Goal: Obtain resource: Obtain resource

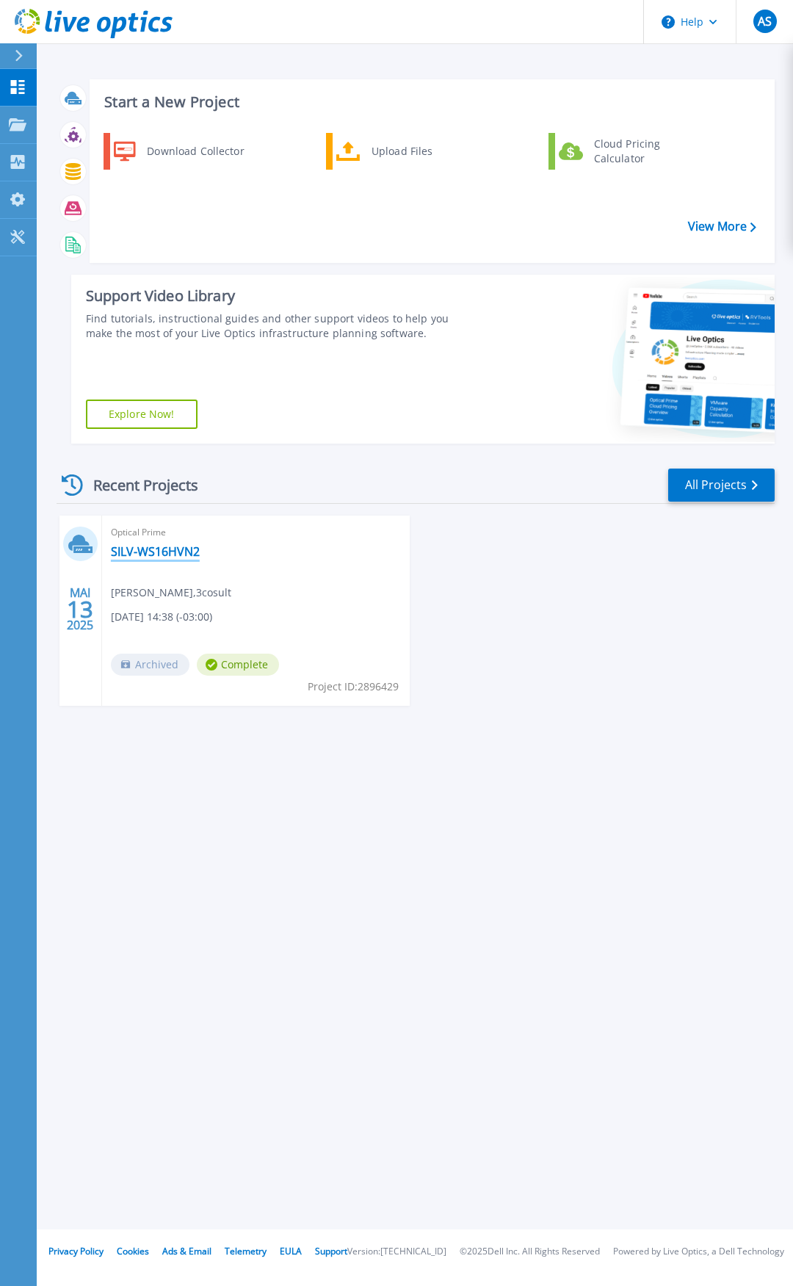
click at [141, 557] on link "SILV-WS16HVN2" at bounding box center [155, 551] width 89 height 15
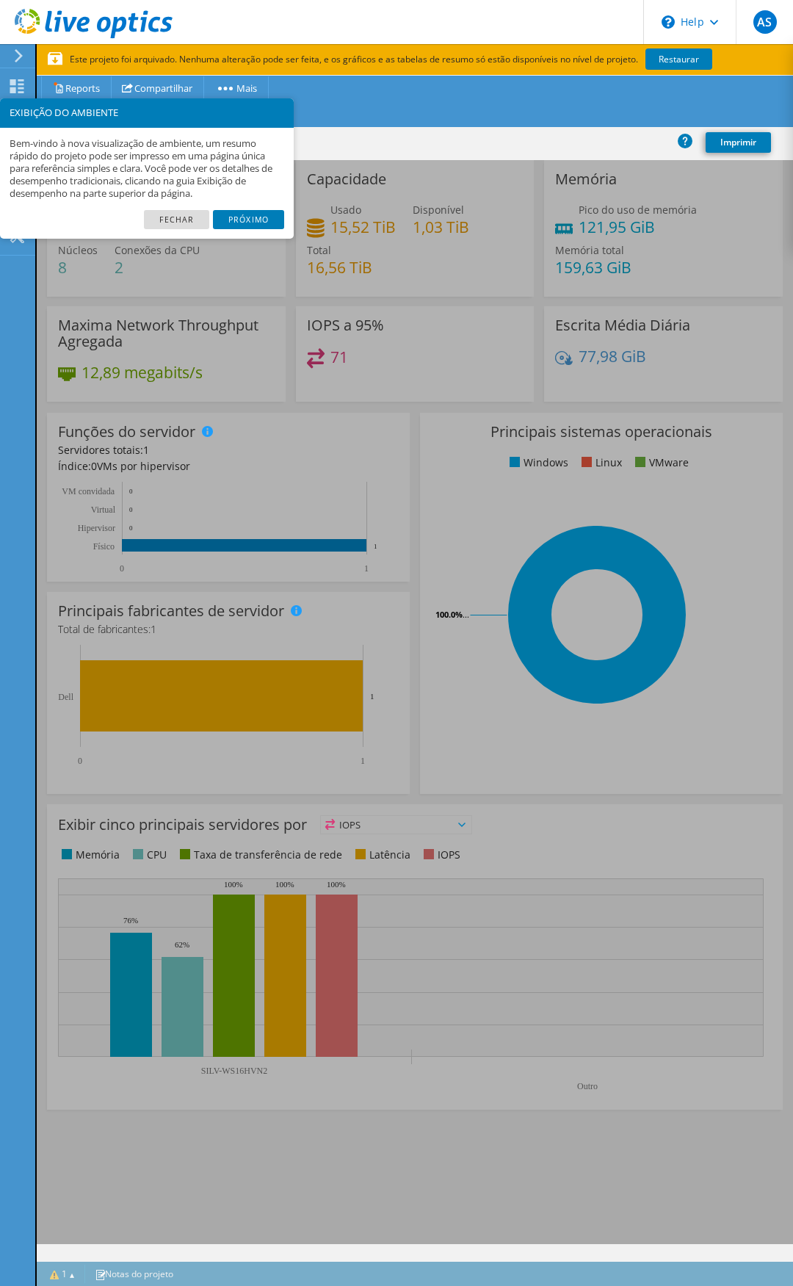
click at [256, 217] on link "Próximo" at bounding box center [248, 219] width 71 height 19
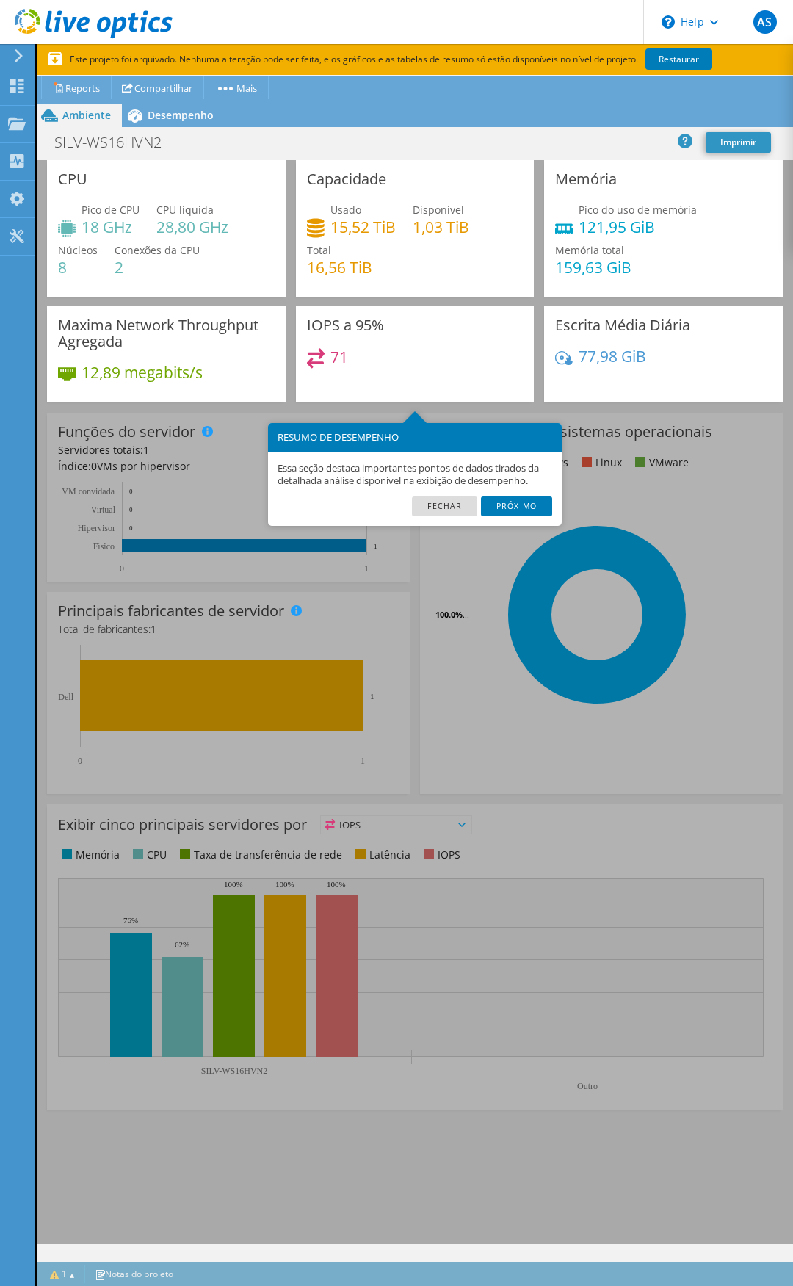
scroll to position [31, 0]
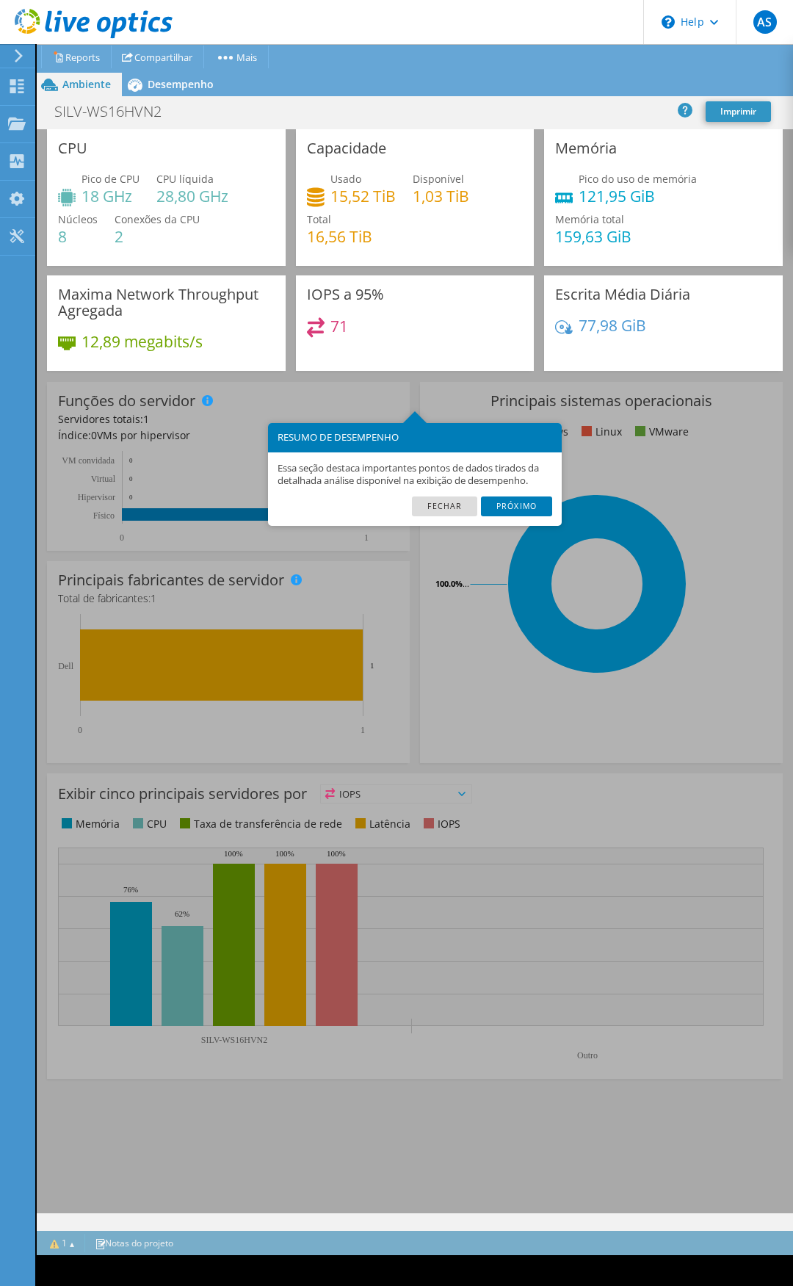
click at [507, 508] on link "Próximo" at bounding box center [516, 506] width 71 height 19
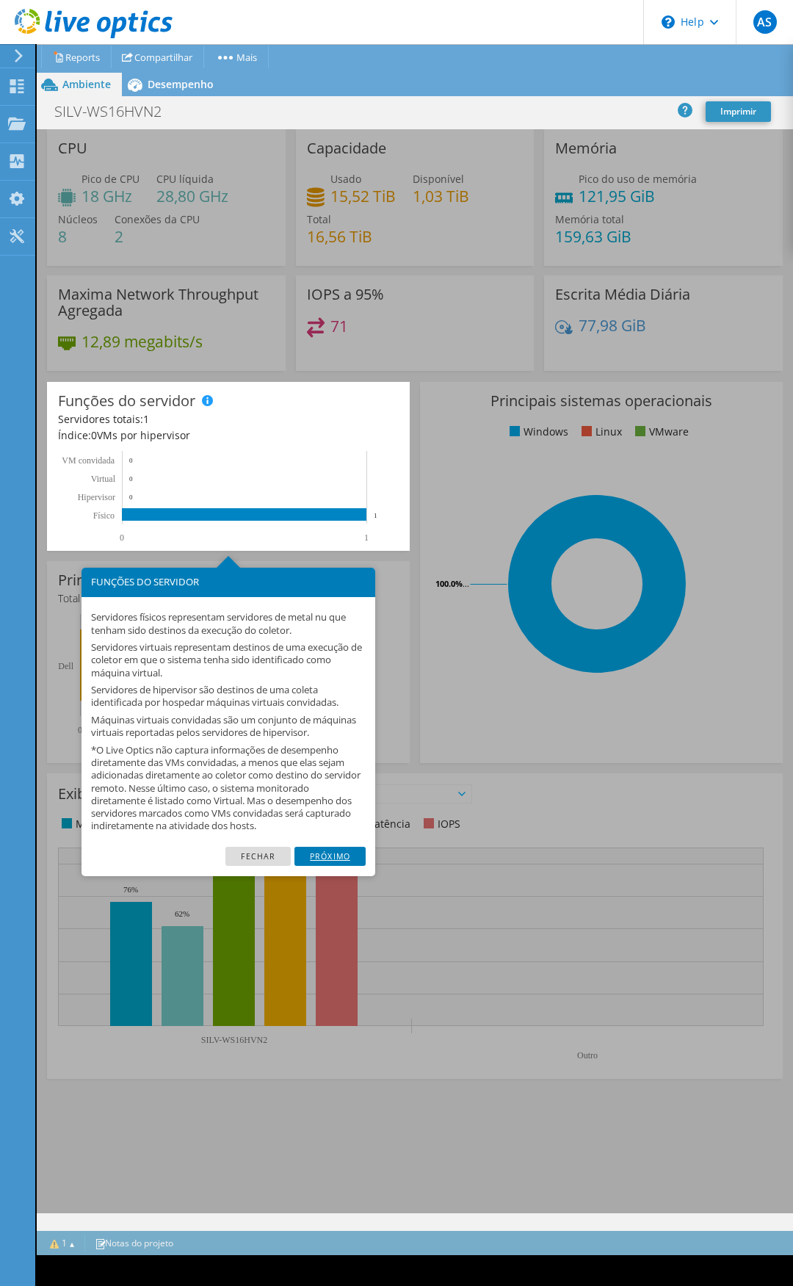
click at [338, 853] on link "Próximo" at bounding box center [330, 856] width 71 height 19
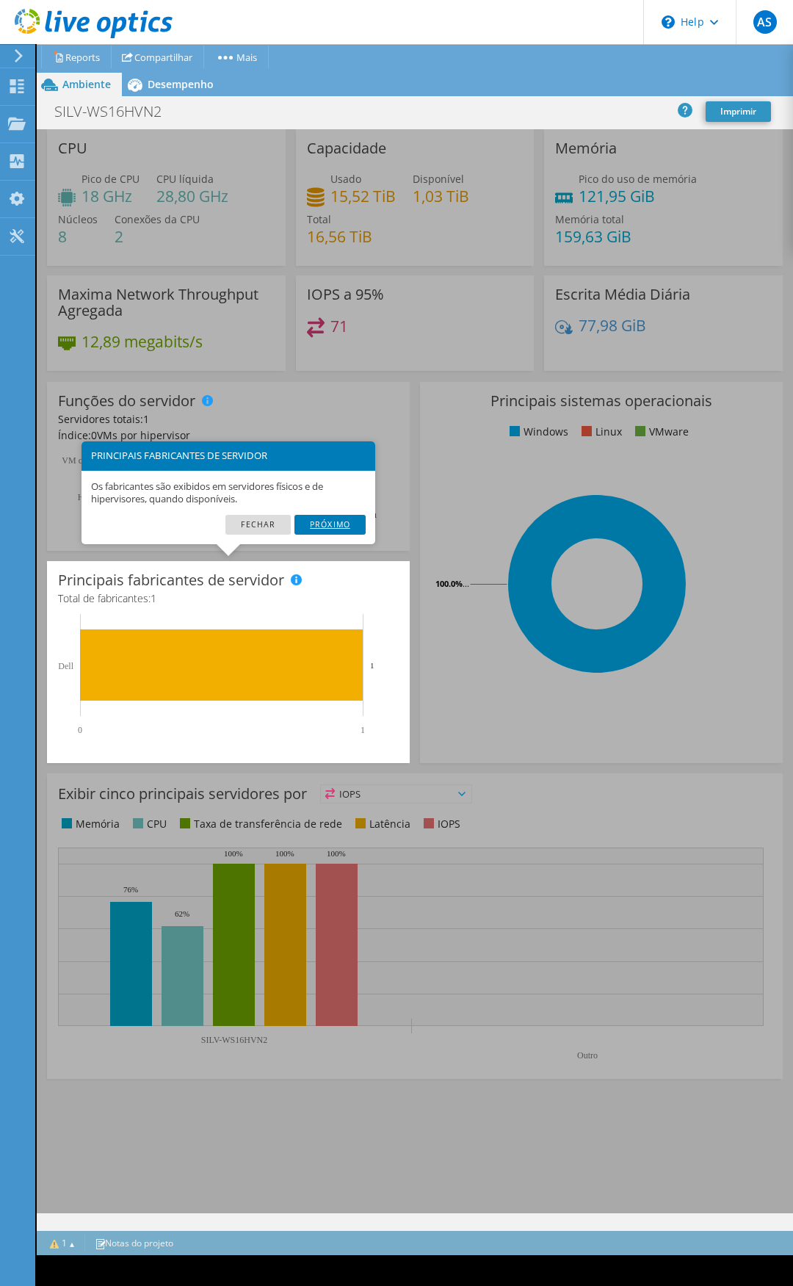
click at [329, 526] on link "Próximo" at bounding box center [330, 524] width 71 height 19
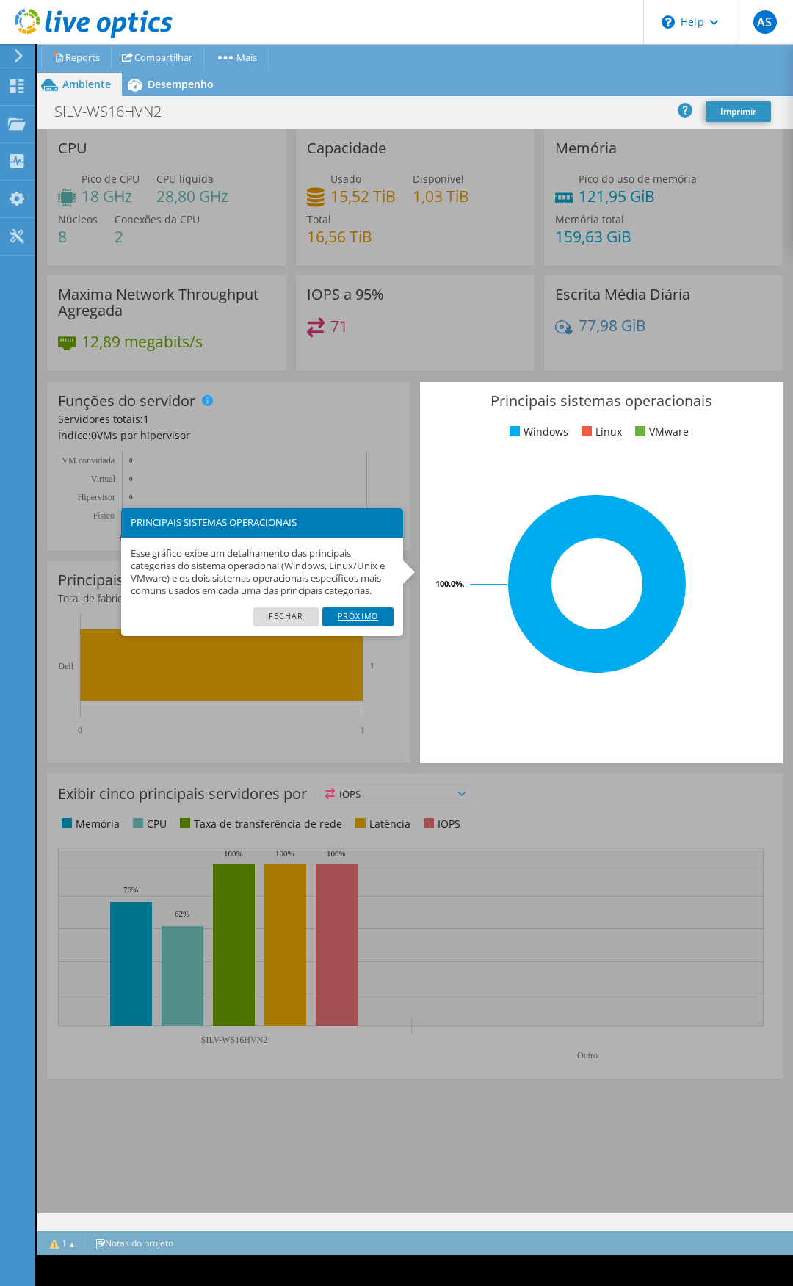
click at [362, 621] on link "Próximo" at bounding box center [357, 617] width 71 height 19
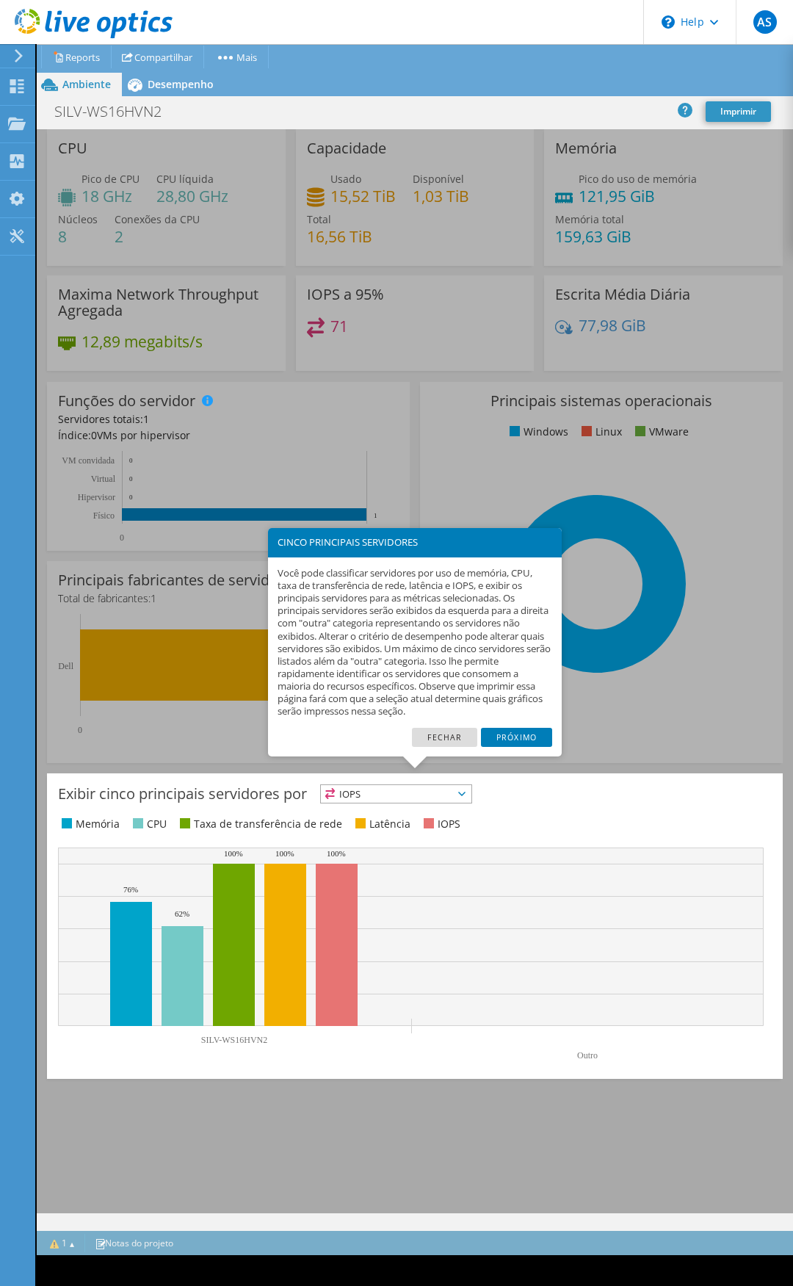
click at [512, 735] on link "Próximo" at bounding box center [516, 737] width 71 height 19
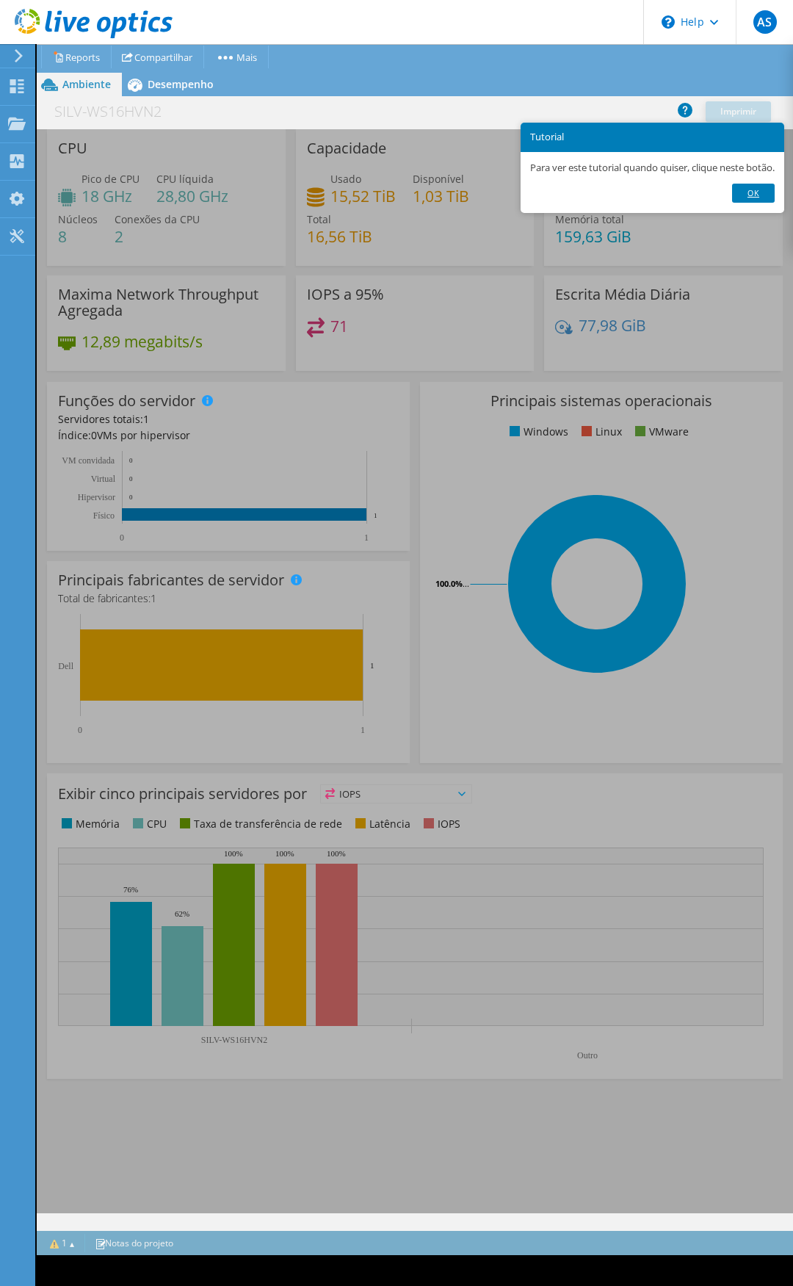
click at [765, 190] on link "Ok" at bounding box center [753, 193] width 43 height 19
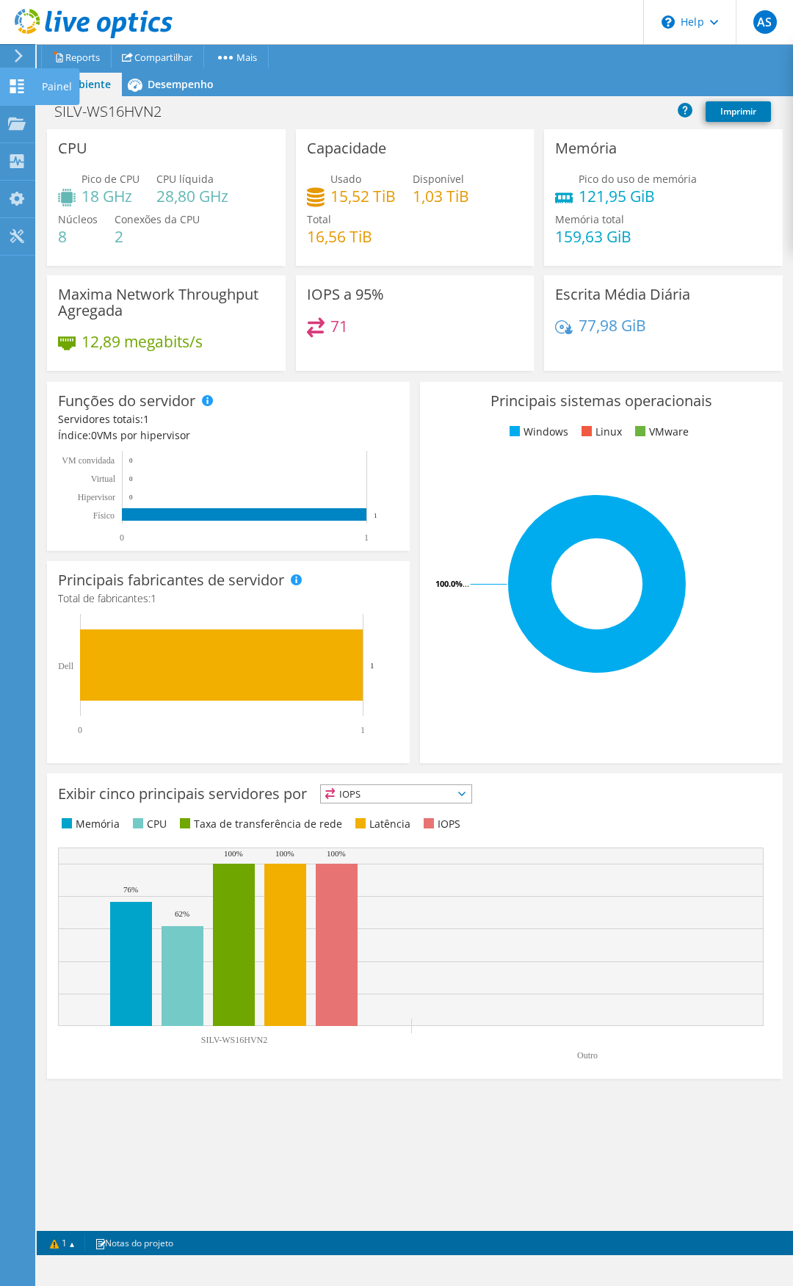
click at [21, 82] on icon at bounding box center [17, 86] width 18 height 14
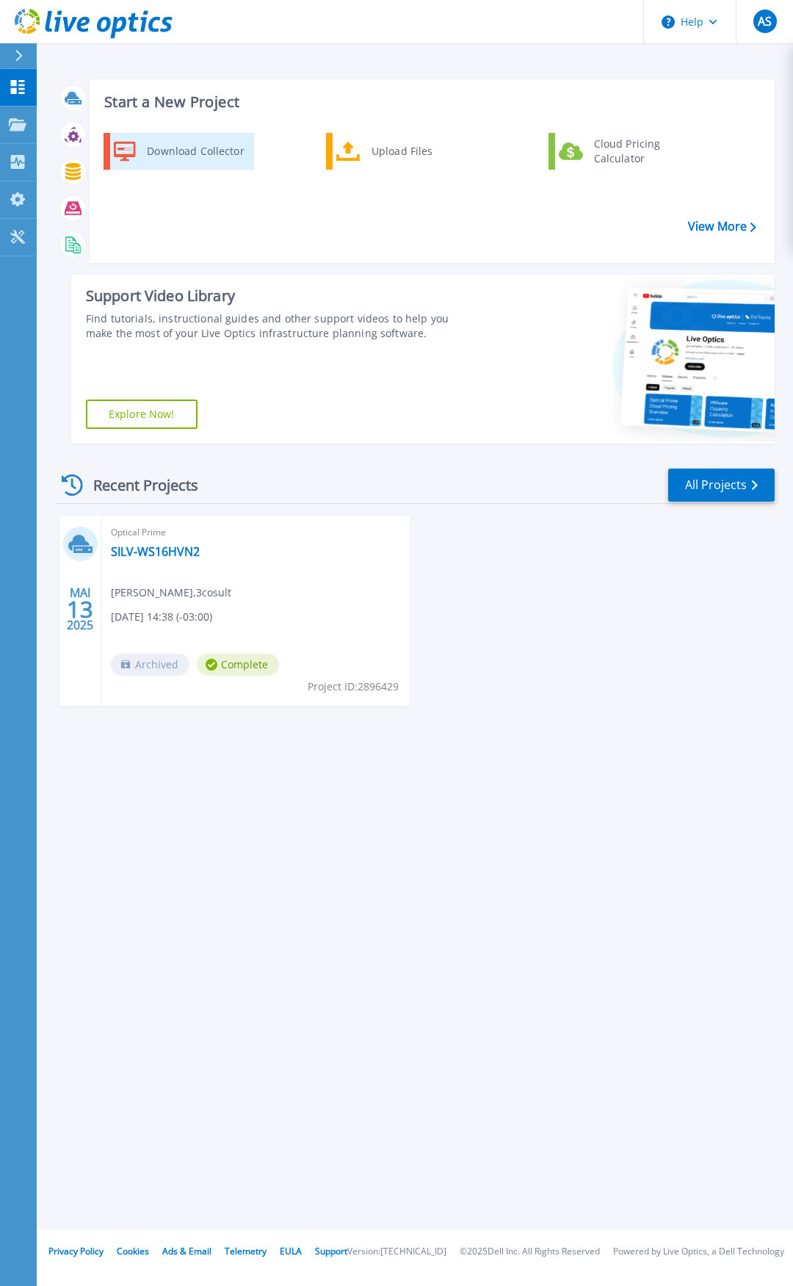
click at [185, 153] on div "Download Collector" at bounding box center [195, 151] width 111 height 29
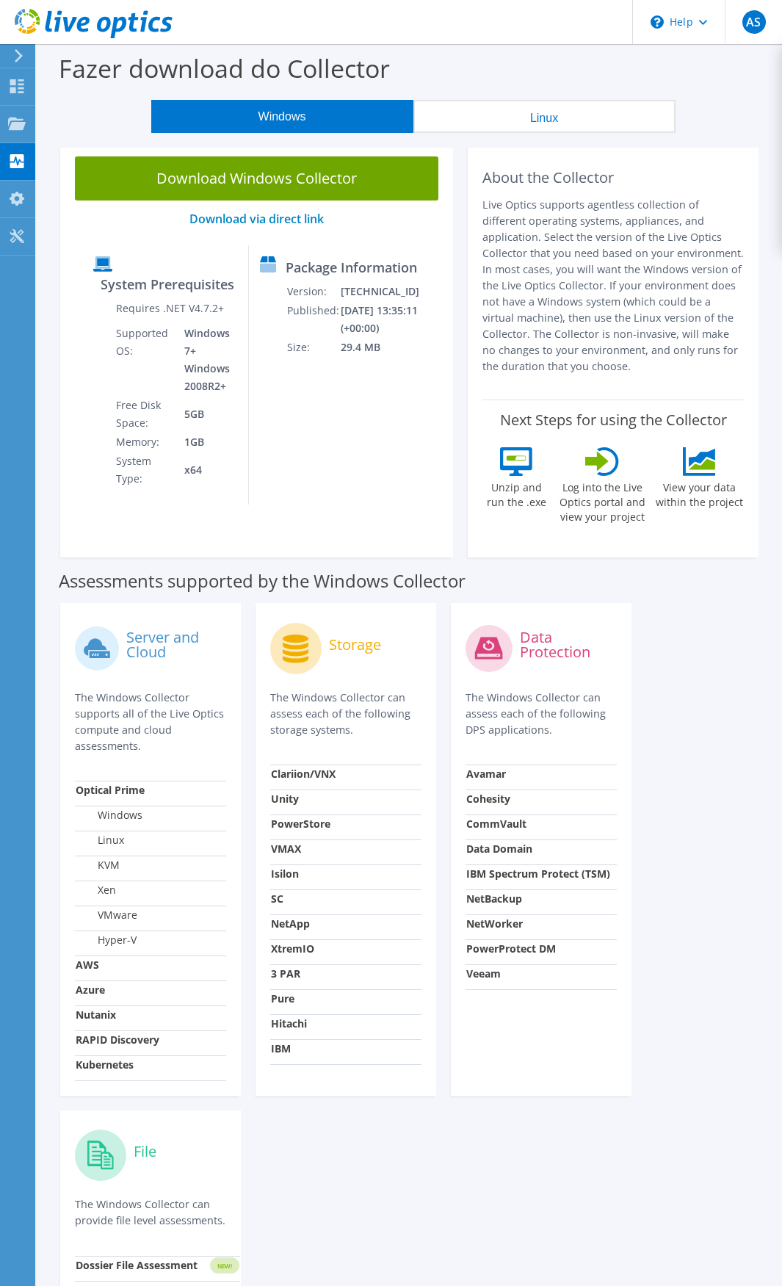
click at [271, 120] on button "Windows" at bounding box center [282, 116] width 262 height 33
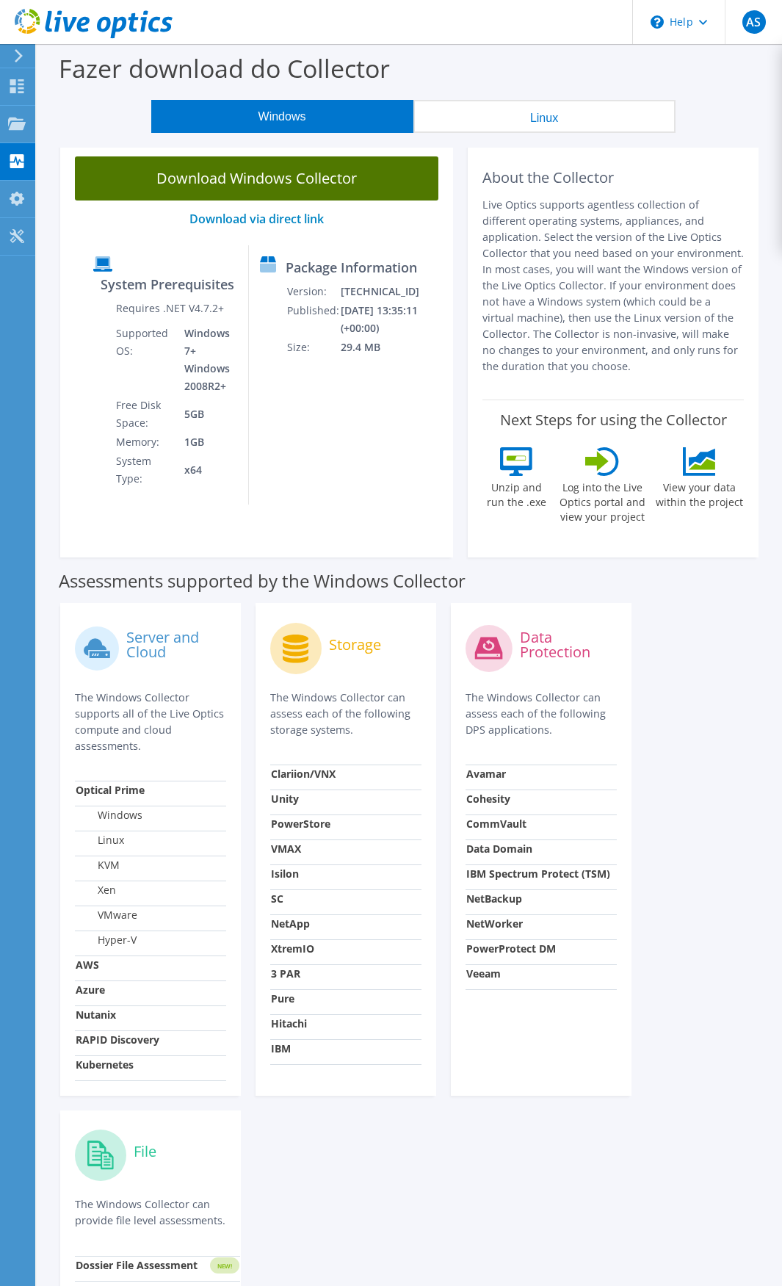
click at [228, 172] on link "Download Windows Collector" at bounding box center [257, 178] width 364 height 44
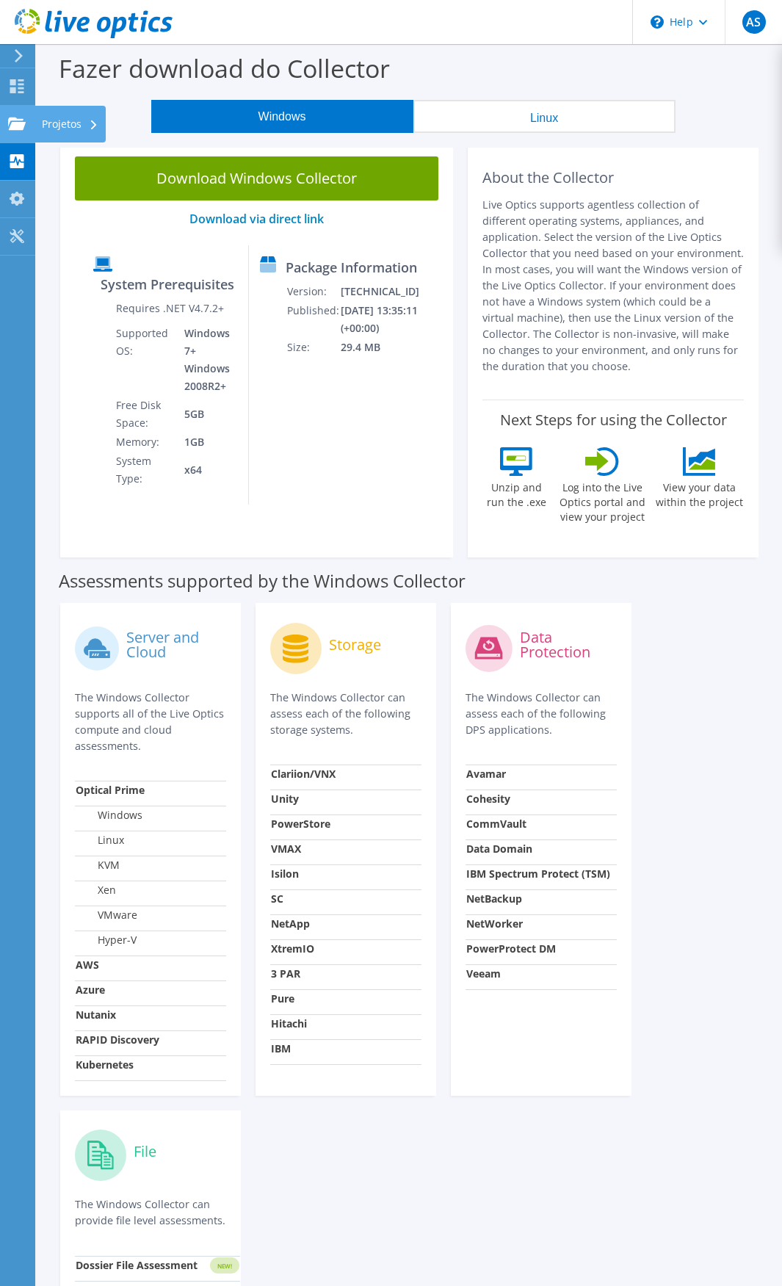
click at [16, 121] on icon at bounding box center [17, 124] width 18 height 14
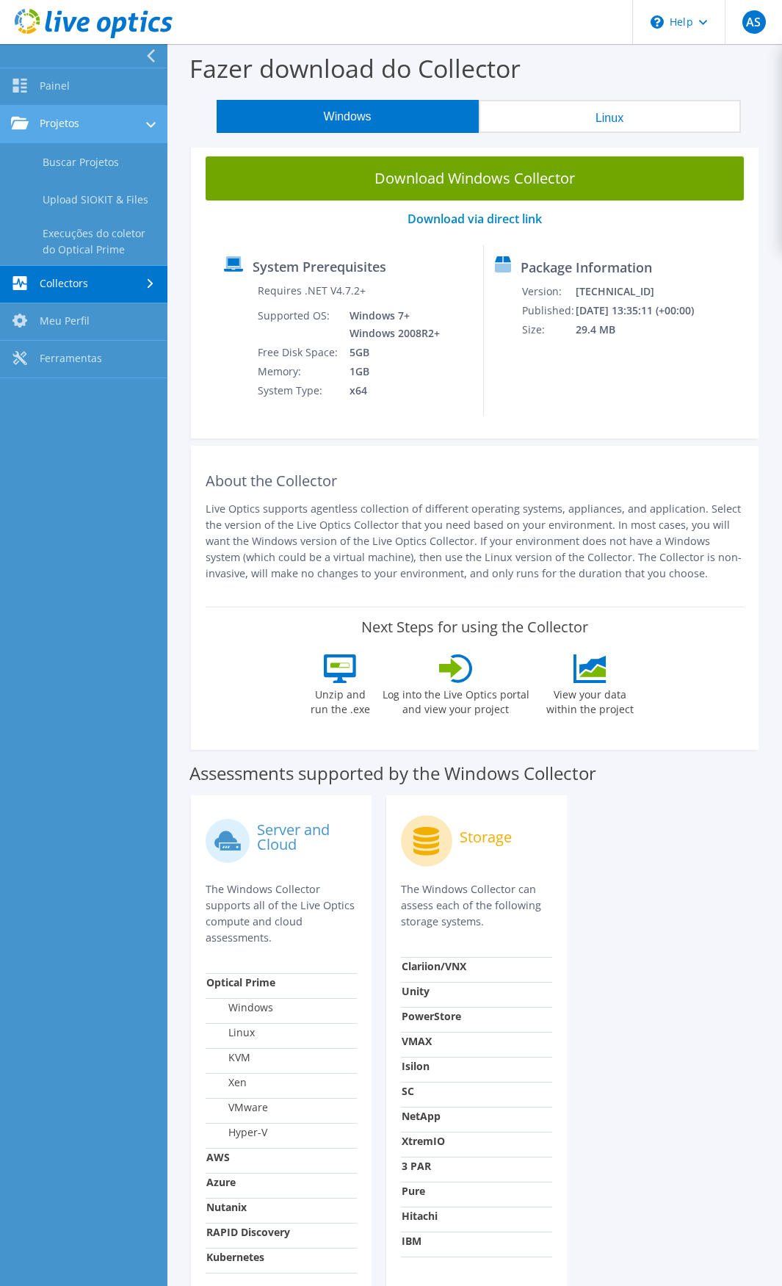
click at [104, 129] on link "Projetos" at bounding box center [83, 124] width 167 height 37
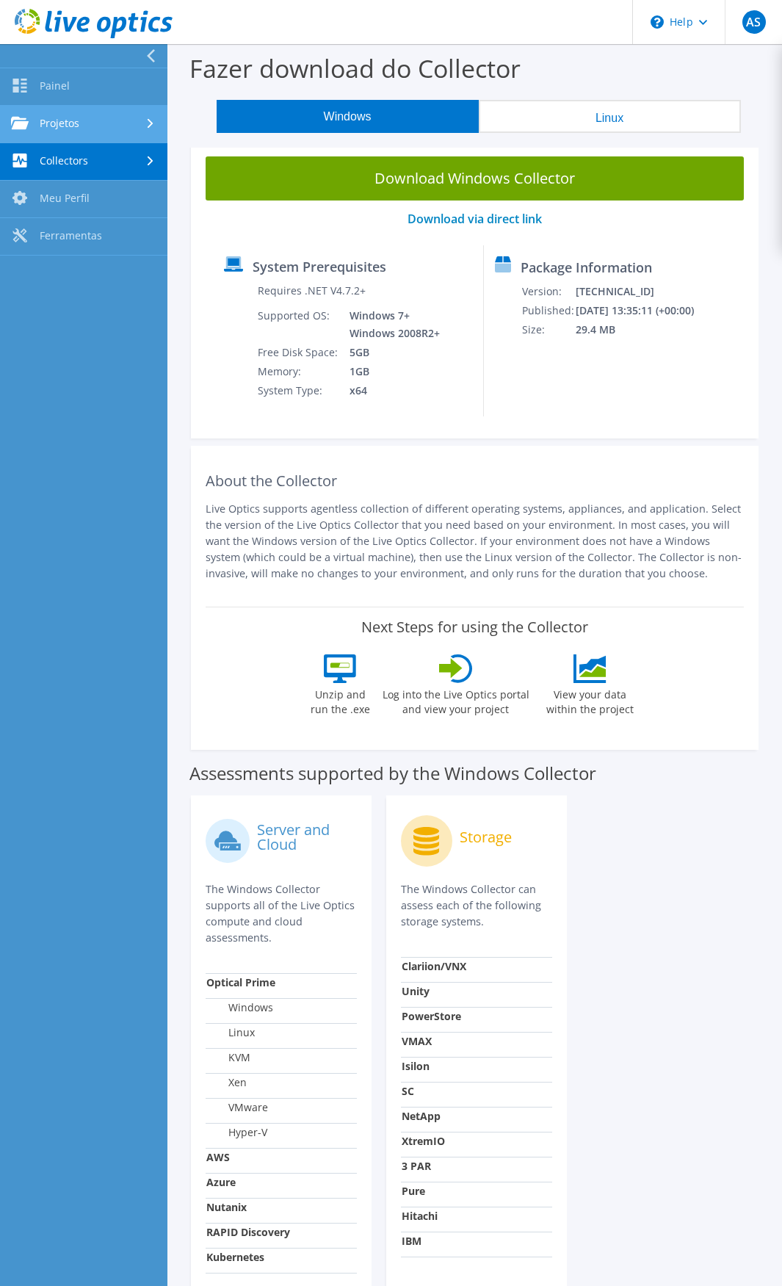
click at [115, 125] on link "Projetos" at bounding box center [83, 124] width 167 height 37
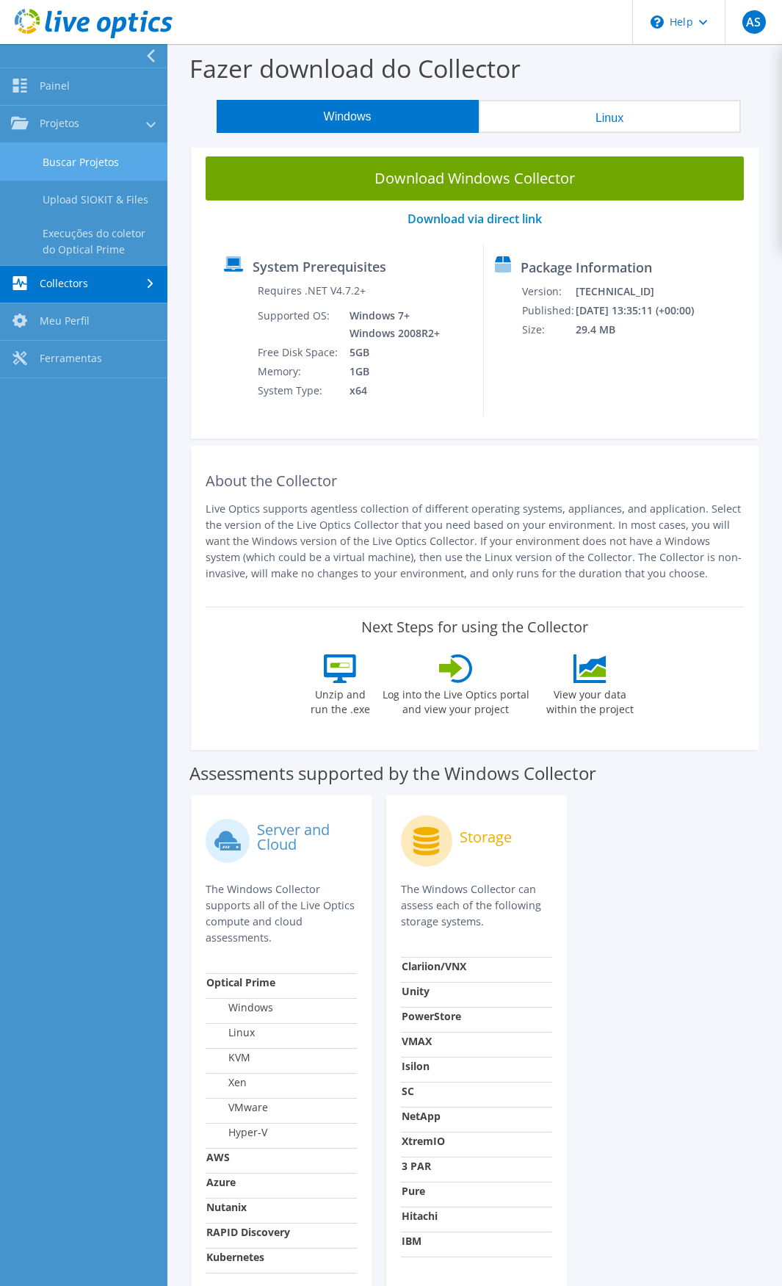
click at [95, 163] on link "Buscar Projetos" at bounding box center [83, 161] width 167 height 37
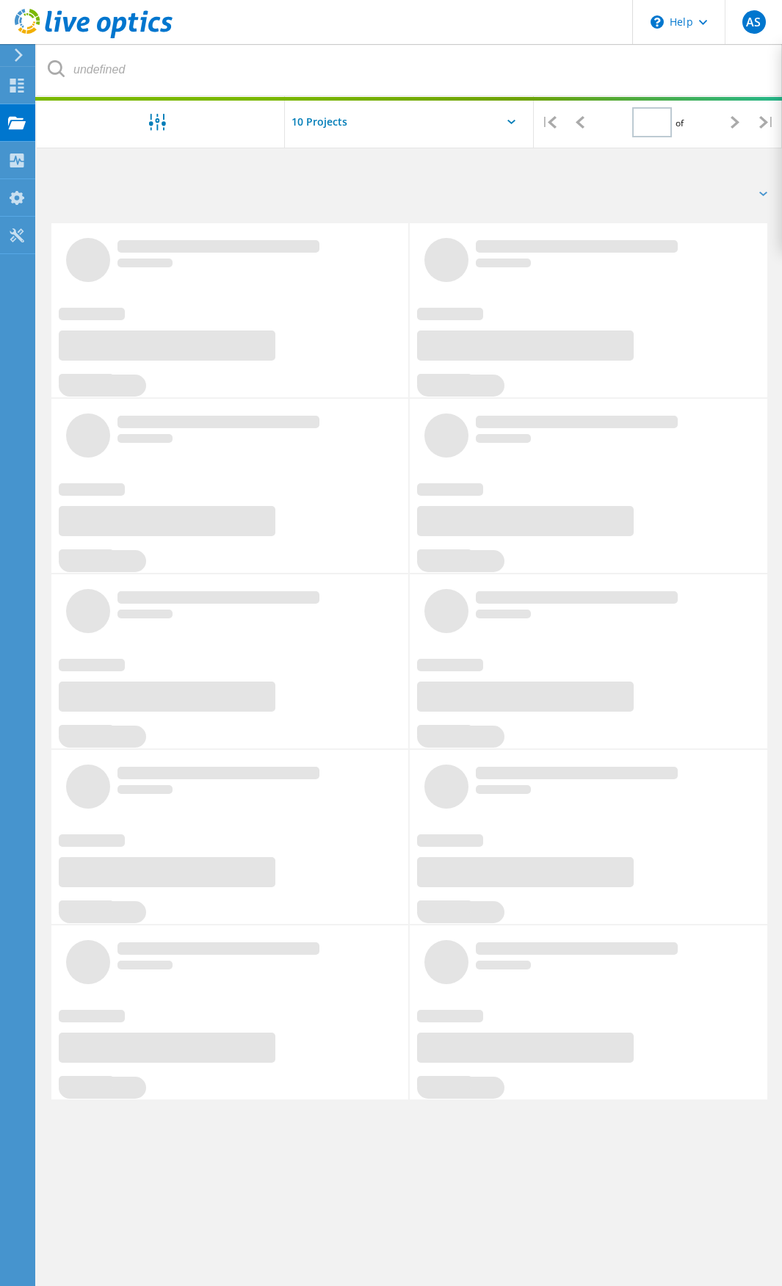
type input "1"
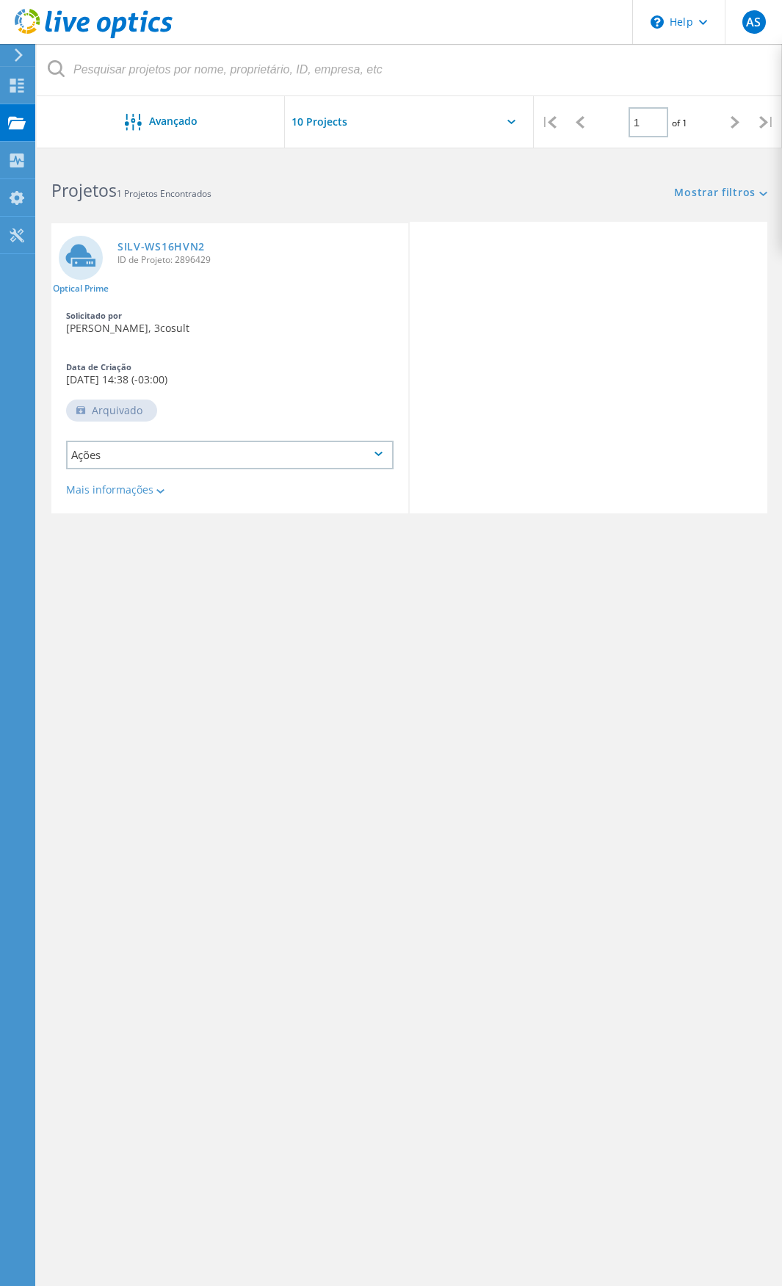
click at [382, 458] on div "Ações" at bounding box center [230, 455] width 328 height 29
click at [280, 572] on div "Nome do Projeto Data de Criação Status Ações Optical Prime SILV-WS16HVN2 ID de …" at bounding box center [409, 413] width 716 height 382
click at [439, 298] on div "Optical Prime SILV-WS16HVN2 ID de Projeto: 2896429 Solicitado por Anderson Silv…" at bounding box center [409, 368] width 716 height 292
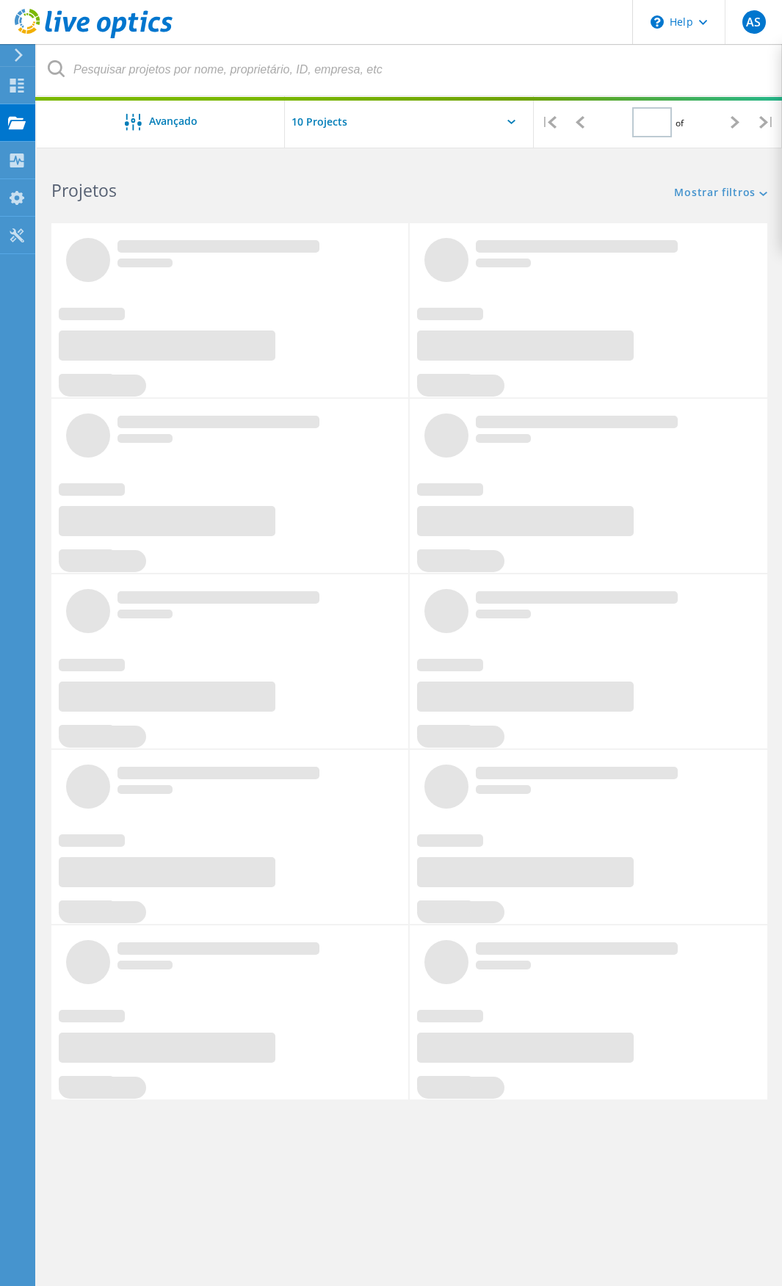
type input "1"
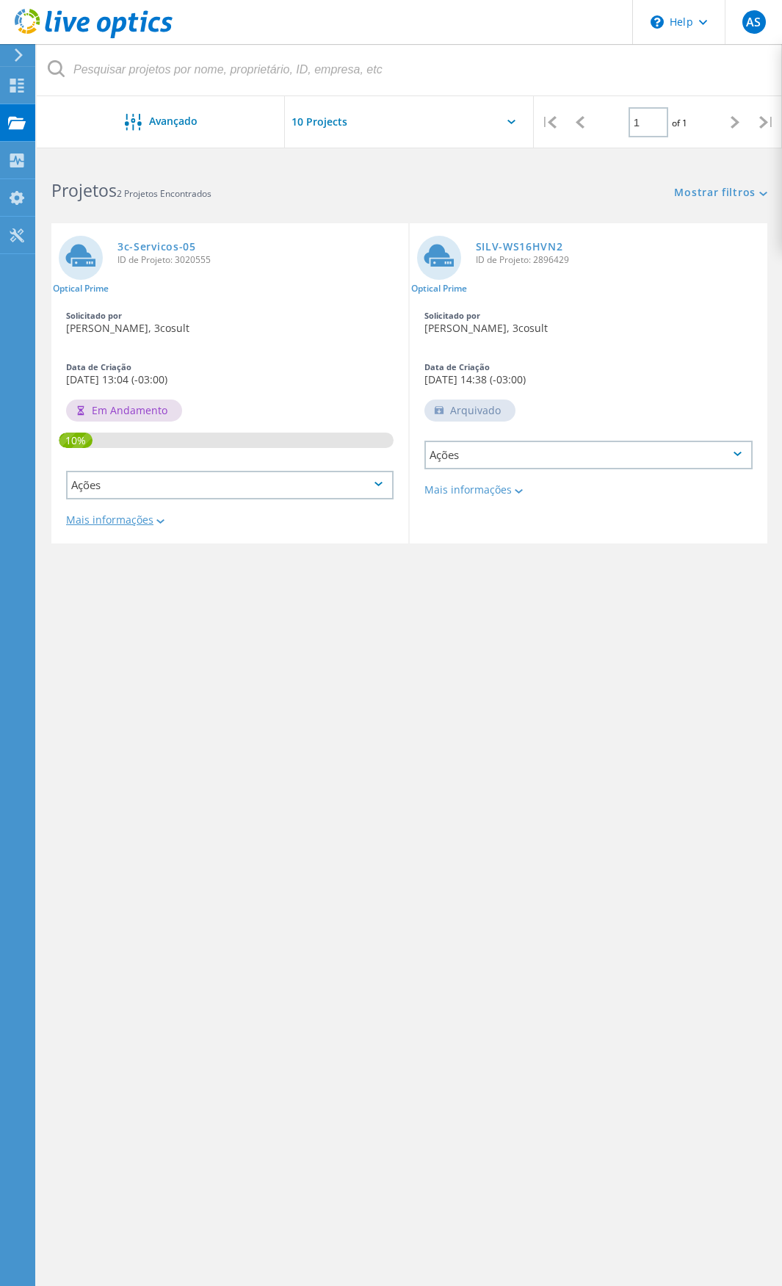
click at [160, 521] on icon at bounding box center [160, 521] width 8 height 4
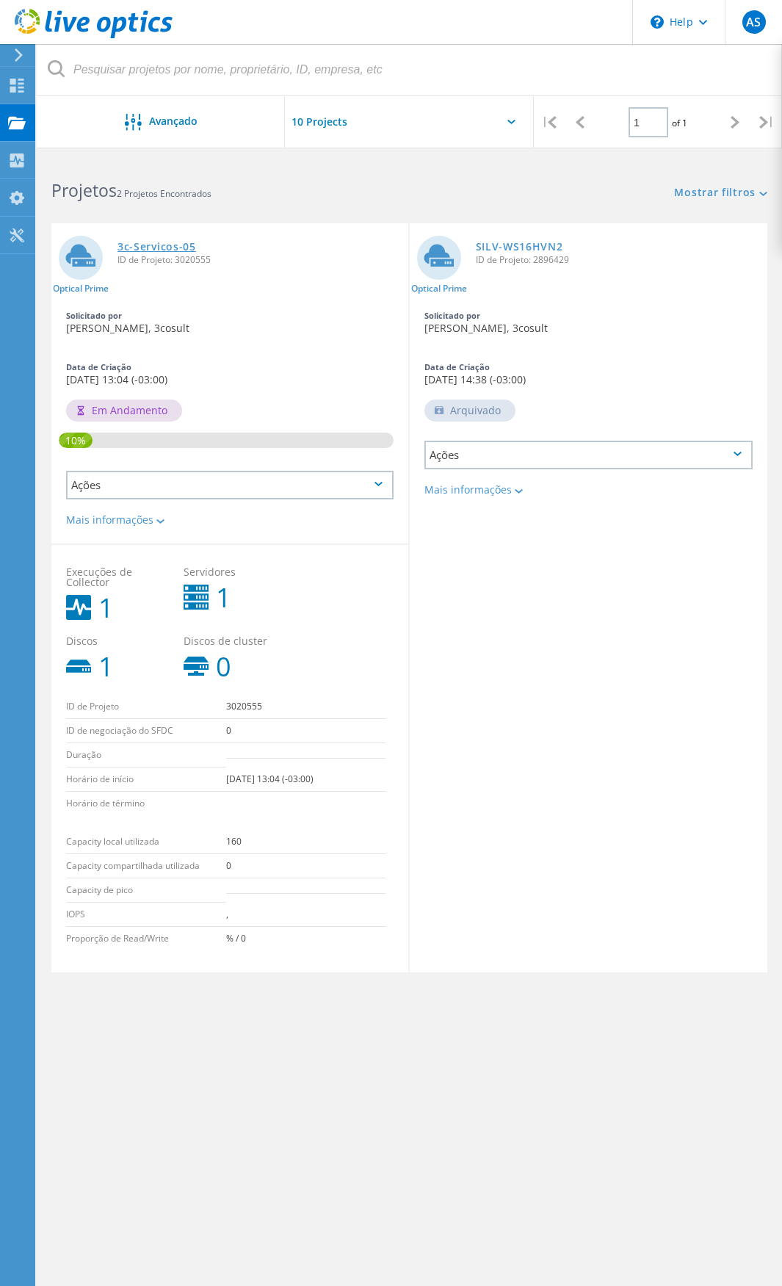
click at [147, 249] on link "3c-Servicos-05" at bounding box center [157, 247] width 79 height 10
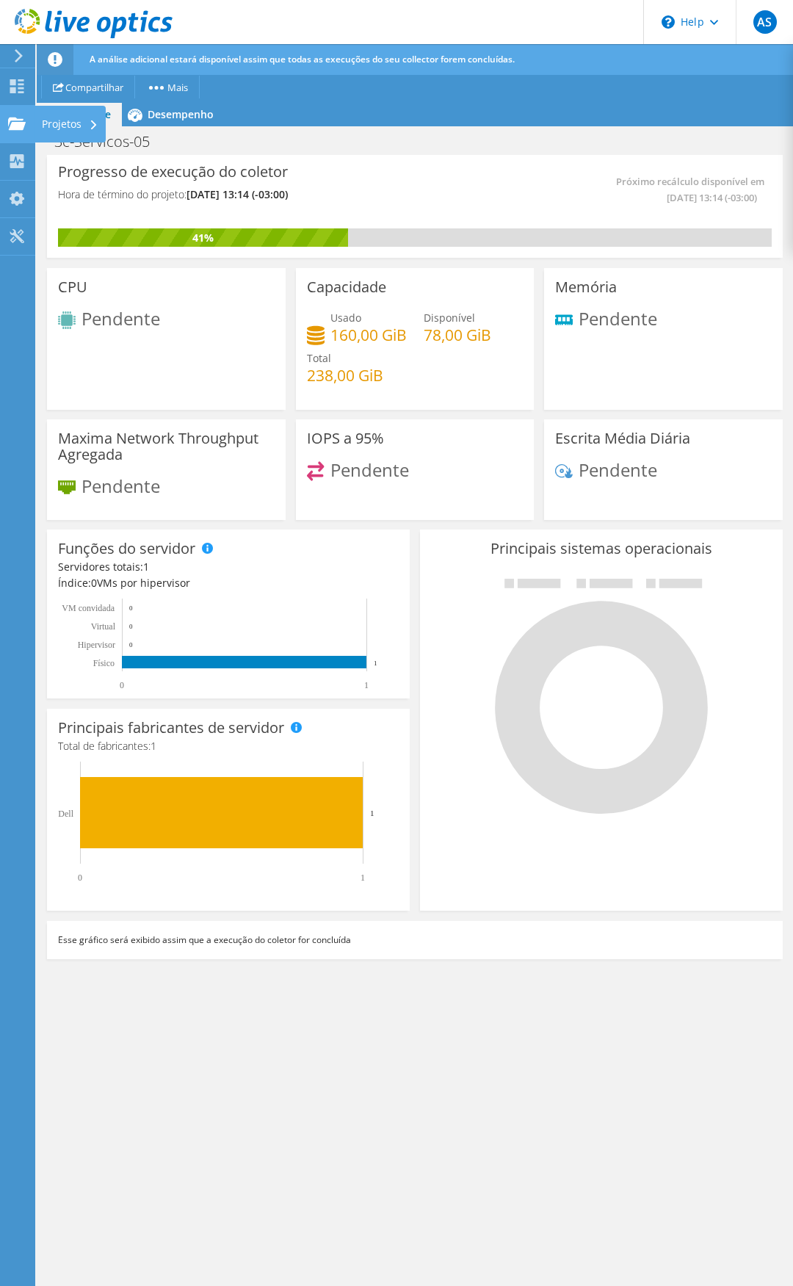
click at [15, 119] on use at bounding box center [17, 123] width 18 height 12
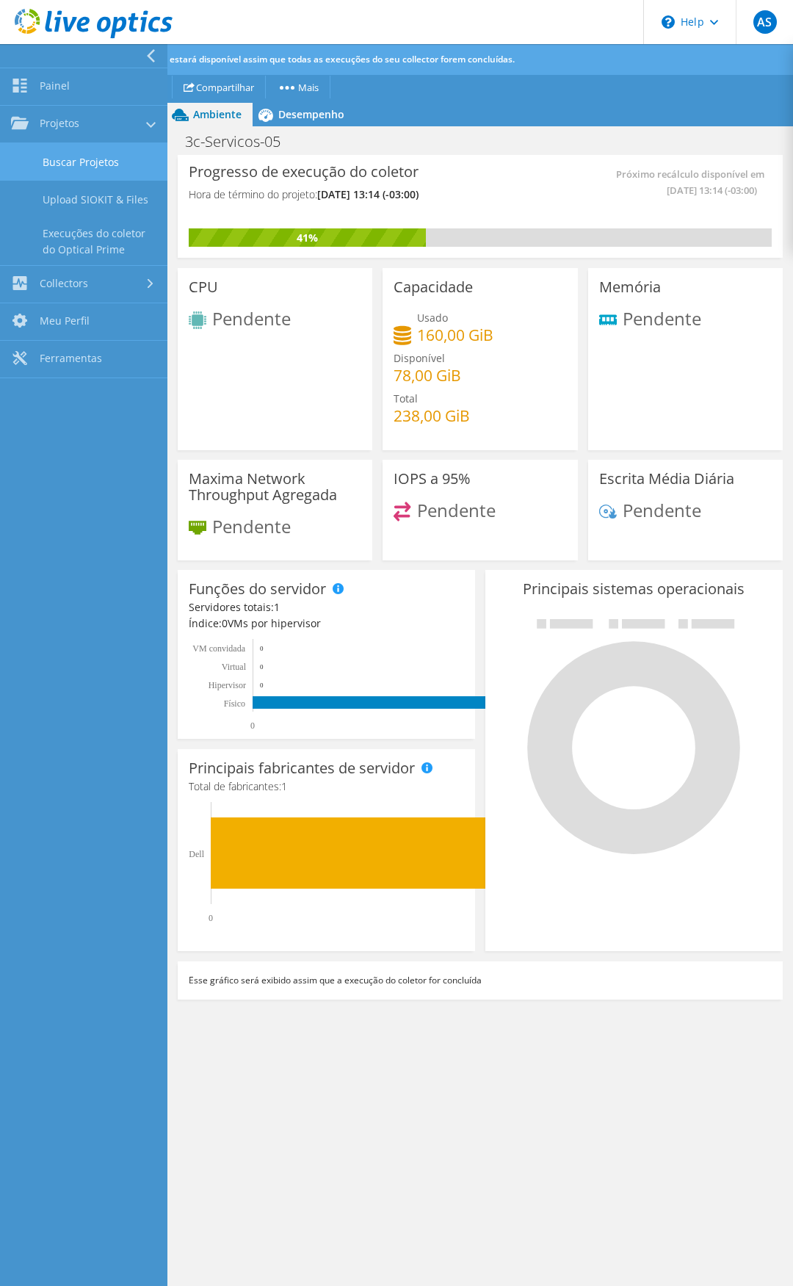
click at [90, 162] on link "Buscar Projetos" at bounding box center [83, 161] width 167 height 37
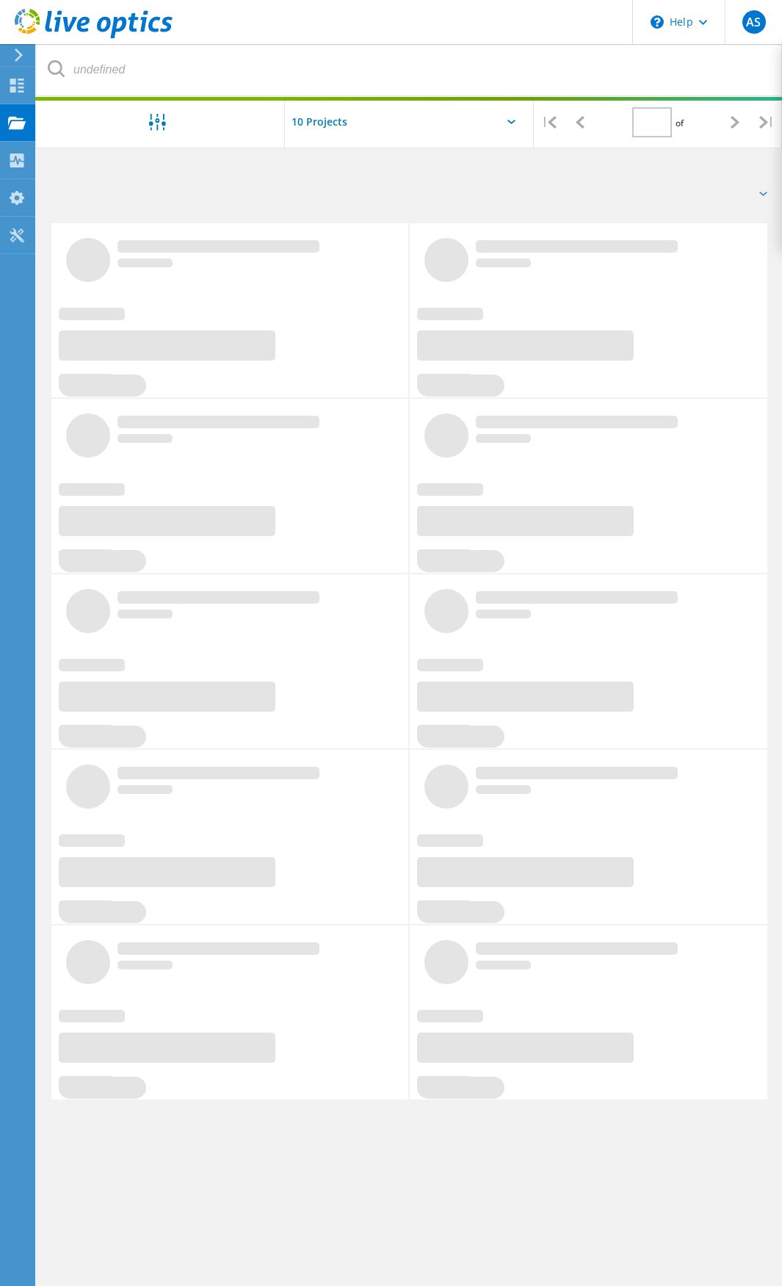
type input "1"
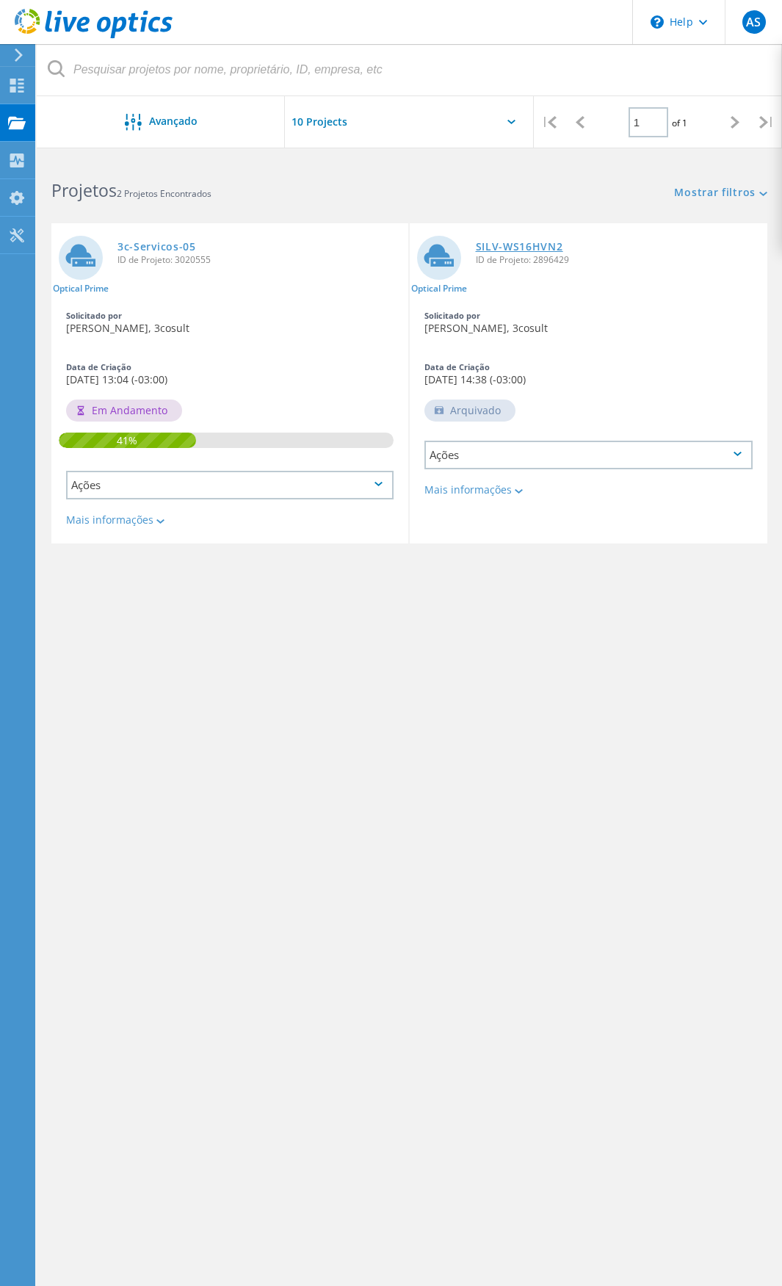
click at [523, 246] on link "SILV-WS16HVN2" at bounding box center [519, 247] width 87 height 10
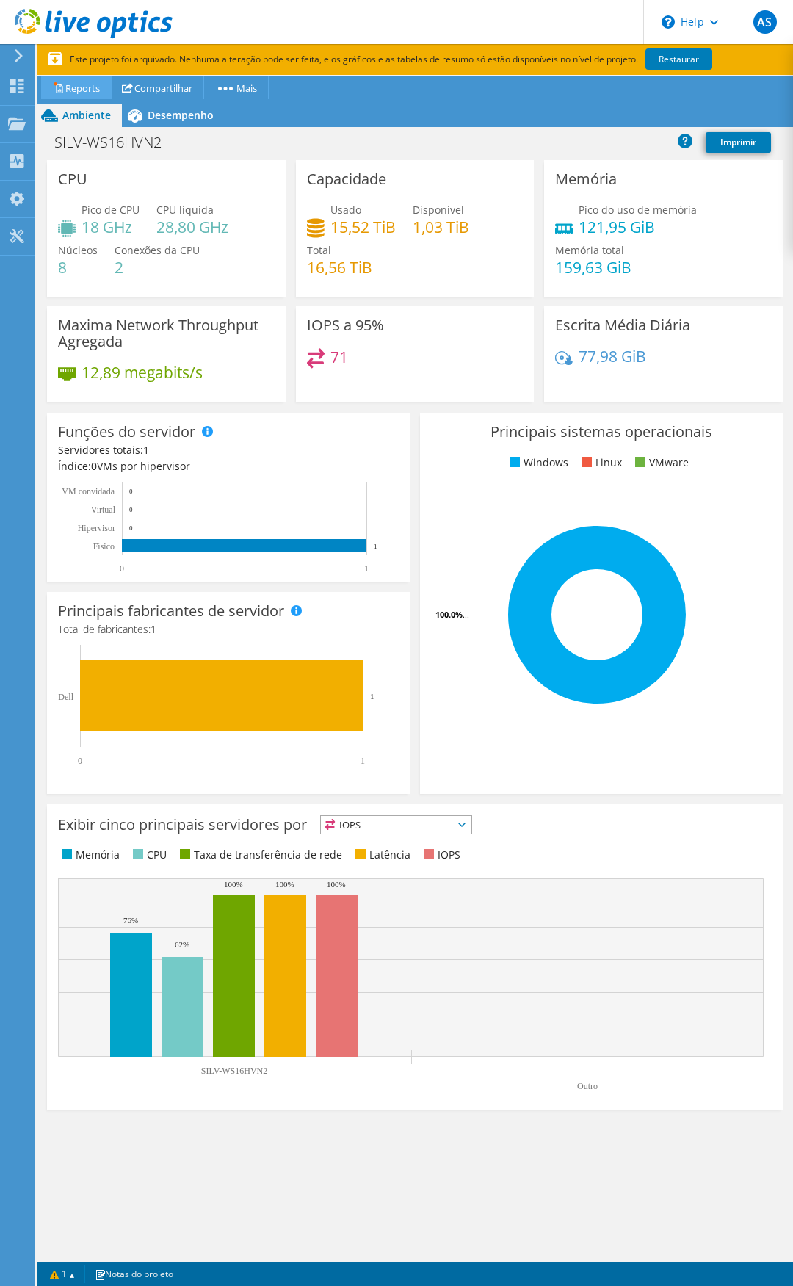
click at [75, 82] on link "Reports" at bounding box center [76, 87] width 71 height 23
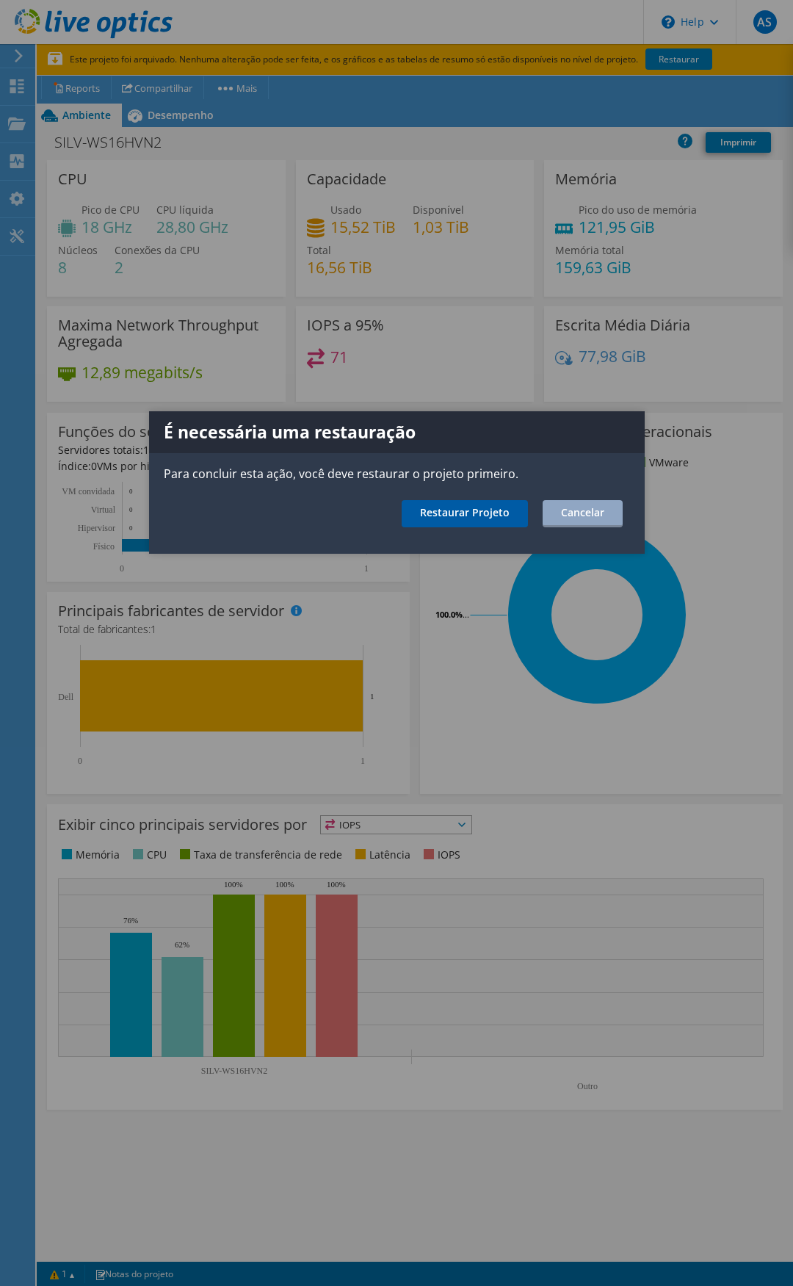
click at [480, 514] on link "Restaurar Projeto" at bounding box center [465, 513] width 126 height 27
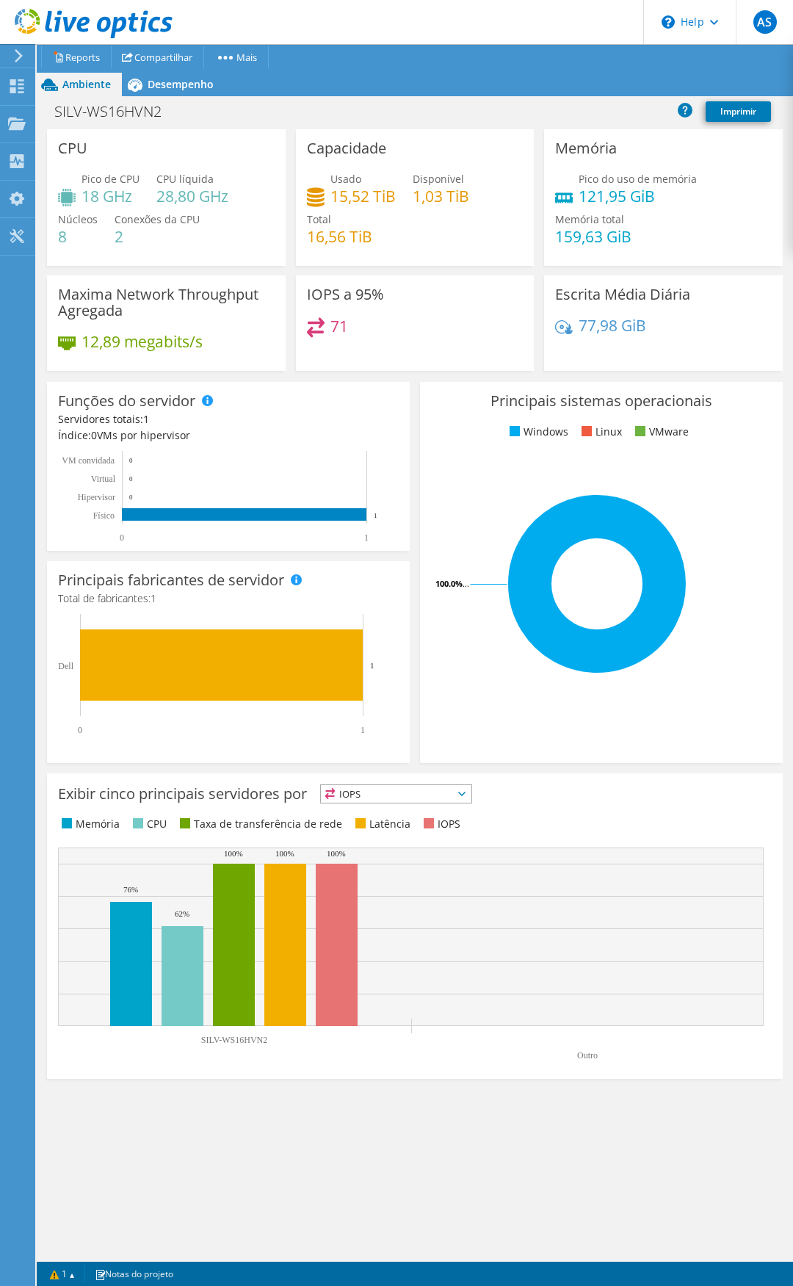
click at [77, 47] on div at bounding box center [86, 24] width 173 height 49
click at [79, 56] on link "Reports" at bounding box center [76, 57] width 71 height 23
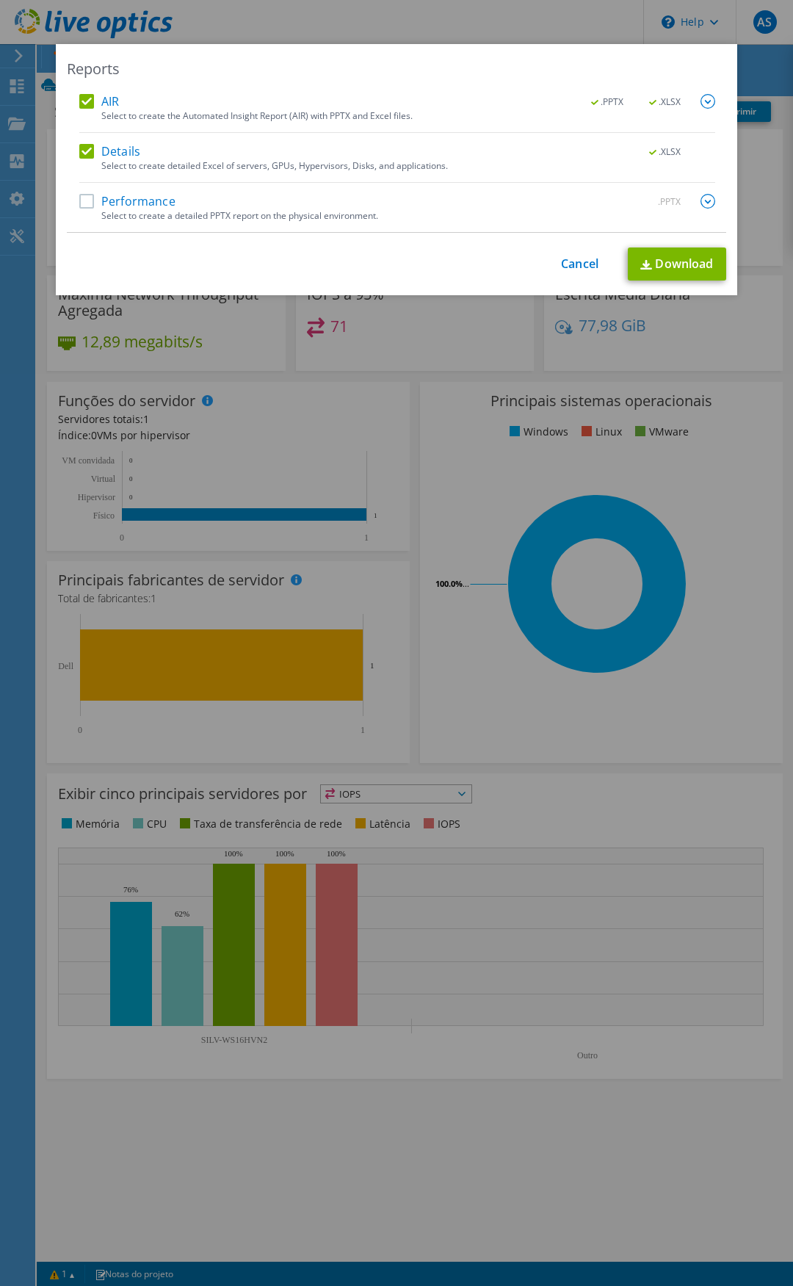
drag, startPoint x: 84, startPoint y: 196, endPoint x: 88, endPoint y: 159, distance: 36.9
click at [84, 192] on div "AIR .PPTX .XLSX Select to create the Automated Insight Report (AIR) with PPTX a…" at bounding box center [397, 163] width 636 height 138
drag, startPoint x: 85, startPoint y: 150, endPoint x: 87, endPoint y: 125, distance: 25.1
click at [85, 147] on label "Details" at bounding box center [109, 151] width 61 height 15
click at [0, 0] on input "Details" at bounding box center [0, 0] width 0 height 0
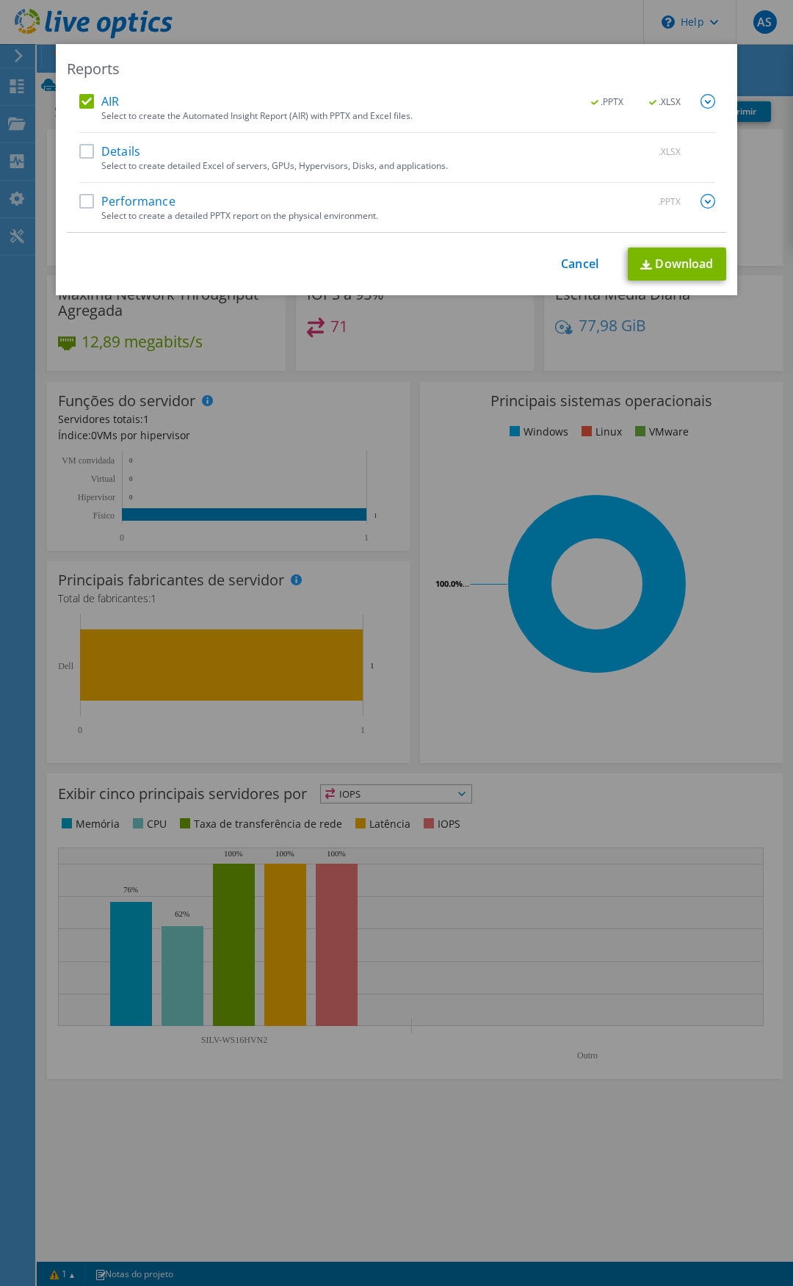
click at [85, 101] on label "AIR" at bounding box center [99, 101] width 40 height 15
click at [0, 0] on input "AIR" at bounding box center [0, 0] width 0 height 0
click at [82, 200] on label "Performance" at bounding box center [127, 201] width 96 height 15
click at [0, 0] on input "Performance" at bounding box center [0, 0] width 0 height 0
click at [707, 201] on img at bounding box center [708, 201] width 15 height 15
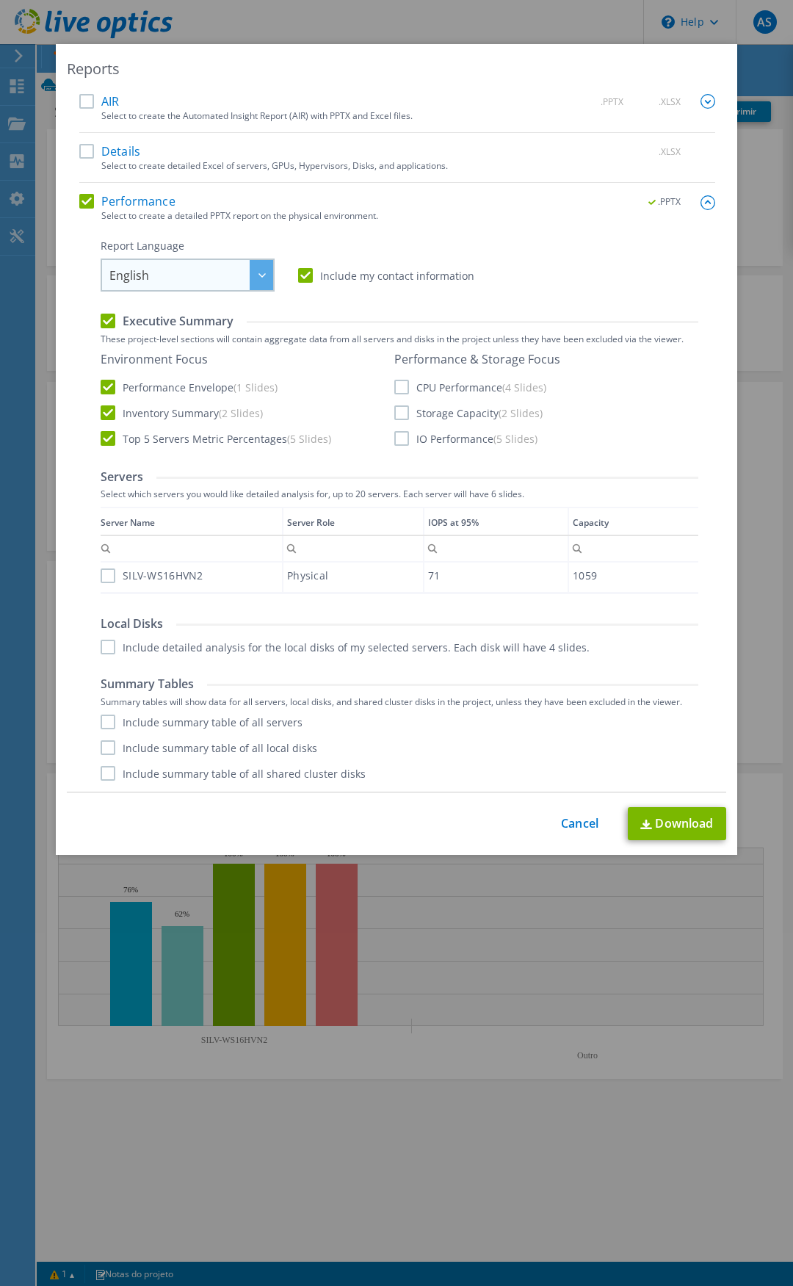
click at [269, 279] on div "English English Deutsch Español Français Italiano Polski Português Русский 한국어 …" at bounding box center [188, 275] width 174 height 33
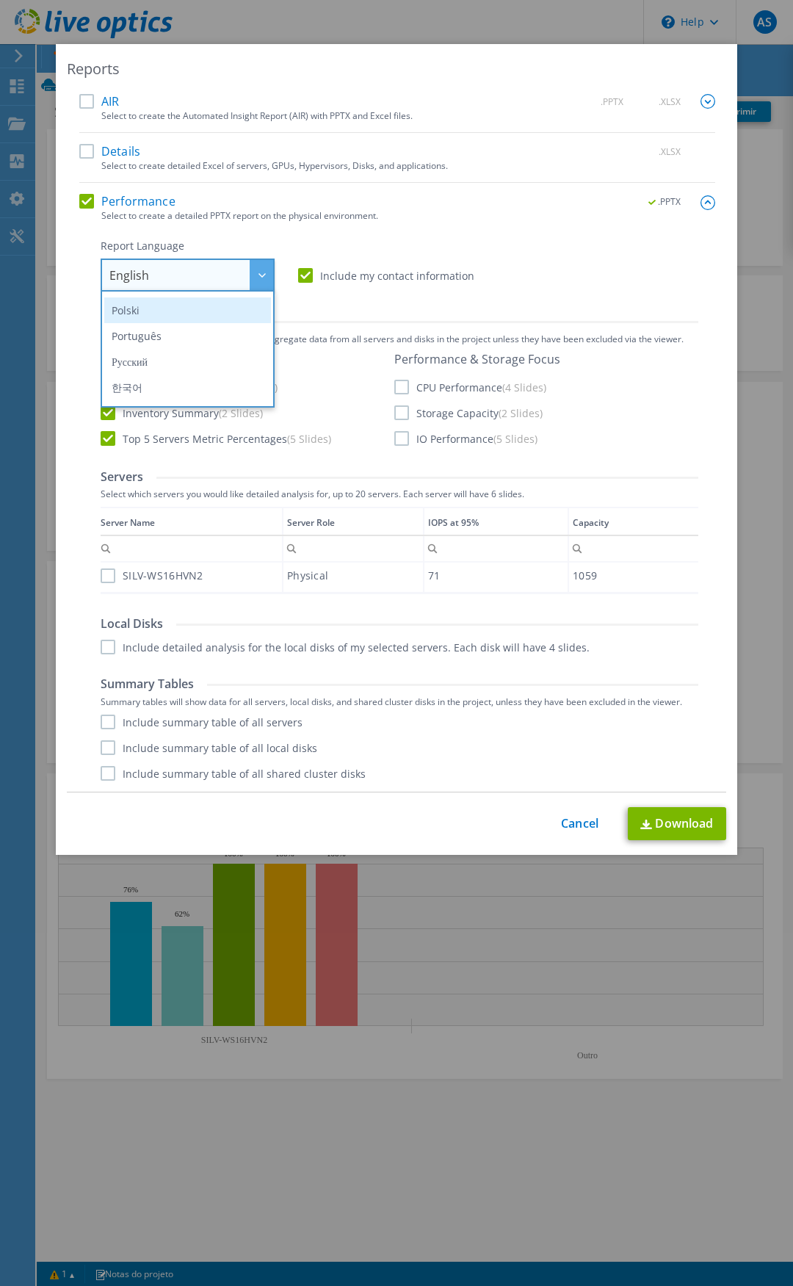
scroll to position [99, 0]
click at [140, 361] on li "Português" at bounding box center [187, 362] width 167 height 26
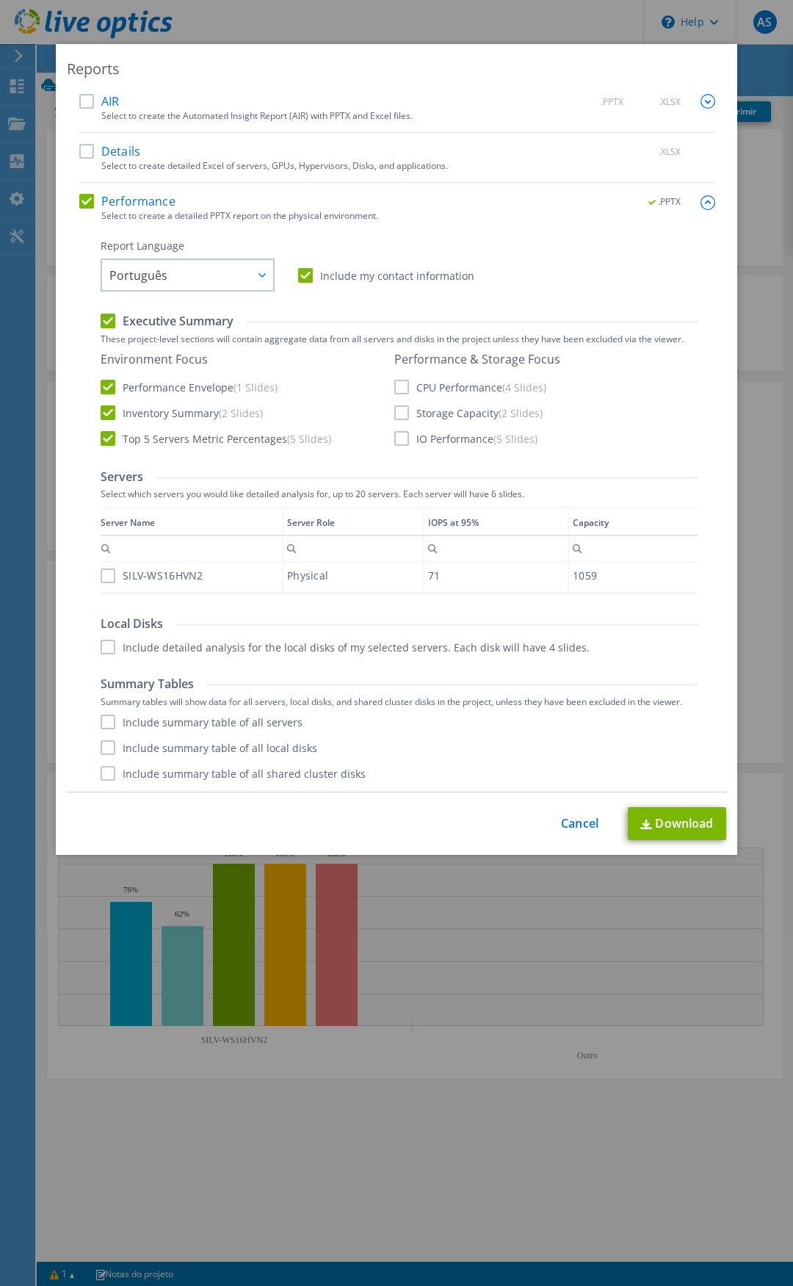
drag, startPoint x: 392, startPoint y: 384, endPoint x: 397, endPoint y: 397, distance: 13.2
click at [394, 389] on label "CPU Performance (4 Slides)" at bounding box center [470, 387] width 152 height 15
click at [0, 0] on input "CPU Performance (4 Slides)" at bounding box center [0, 0] width 0 height 0
click at [397, 413] on label "Storage Capacity (2 Slides)" at bounding box center [468, 413] width 148 height 15
click at [0, 0] on input "Storage Capacity (2 Slides)" at bounding box center [0, 0] width 0 height 0
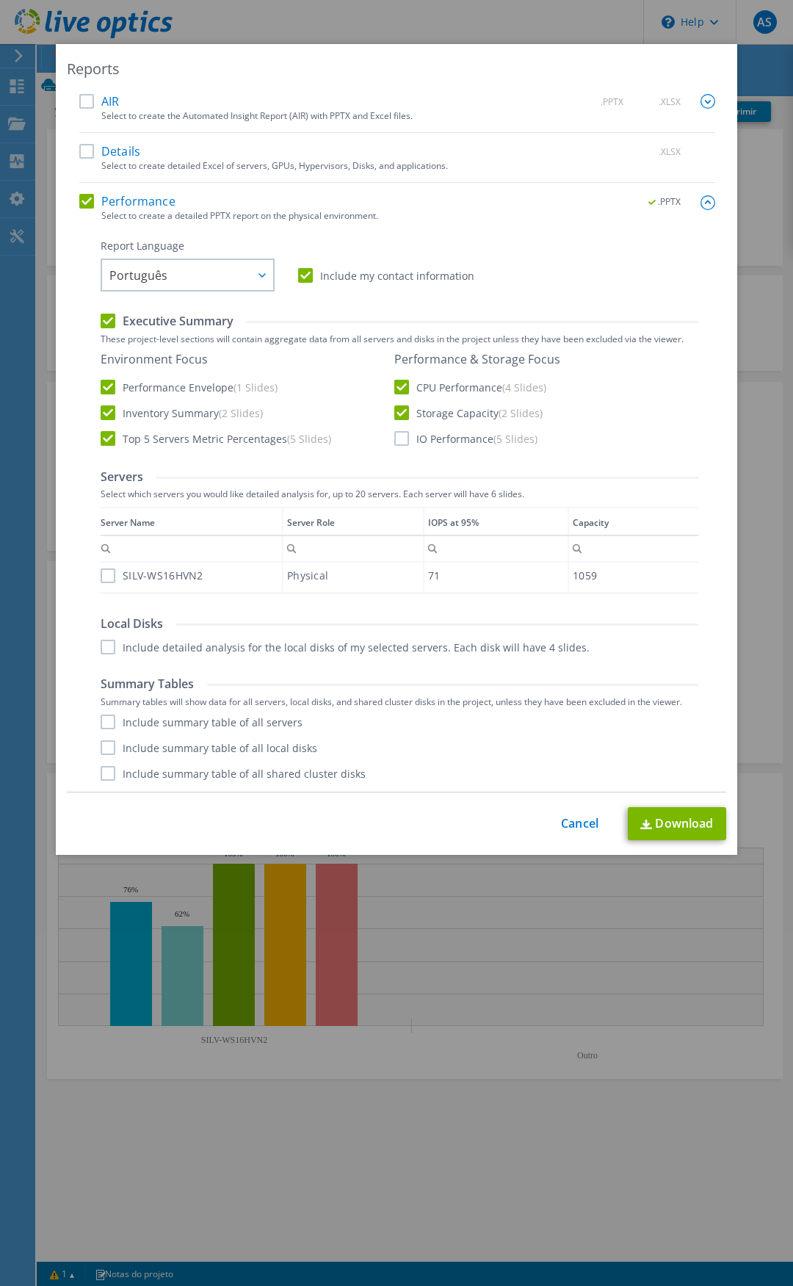
click at [400, 438] on label "IO Performance (5 Slides)" at bounding box center [465, 438] width 143 height 15
click at [0, 0] on input "IO Performance (5 Slides)" at bounding box center [0, 0] width 0 height 0
click at [106, 577] on label "SILV-WS16HVN2" at bounding box center [152, 576] width 103 height 15
click at [0, 0] on input "SILV-WS16HVN2" at bounding box center [0, 0] width 0 height 0
click at [101, 649] on label "Include detailed analysis for the local disks of my selected servers. Each disk…" at bounding box center [345, 647] width 489 height 15
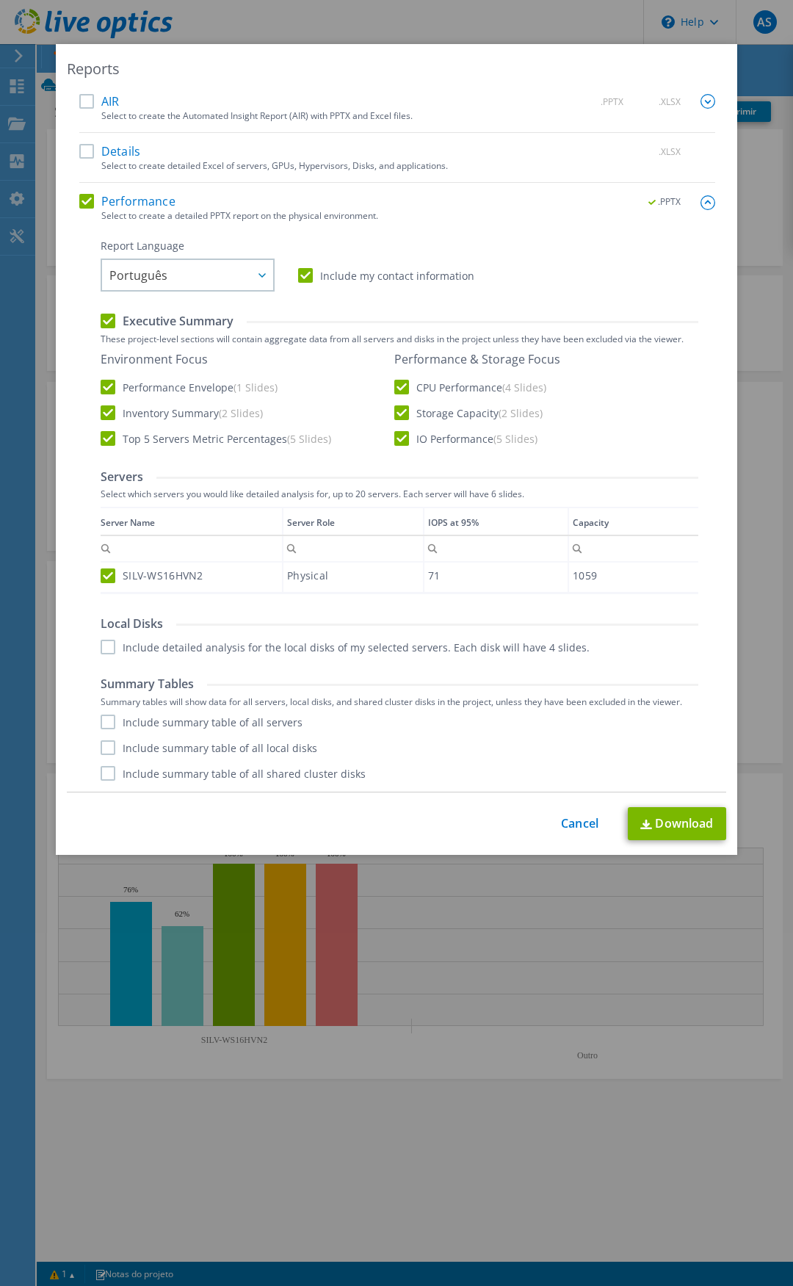
click at [0, 0] on input "Include detailed analysis for the local disks of my selected servers. Each disk…" at bounding box center [0, 0] width 0 height 0
drag, startPoint x: 108, startPoint y: 716, endPoint x: 97, endPoint y: 733, distance: 20.8
click at [107, 716] on label "Include summary table of all servers" at bounding box center [202, 722] width 202 height 15
click at [0, 0] on input "Include summary table of all servers" at bounding box center [0, 0] width 0 height 0
click at [101, 749] on label "Include summary table of all local disks" at bounding box center [209, 747] width 217 height 15
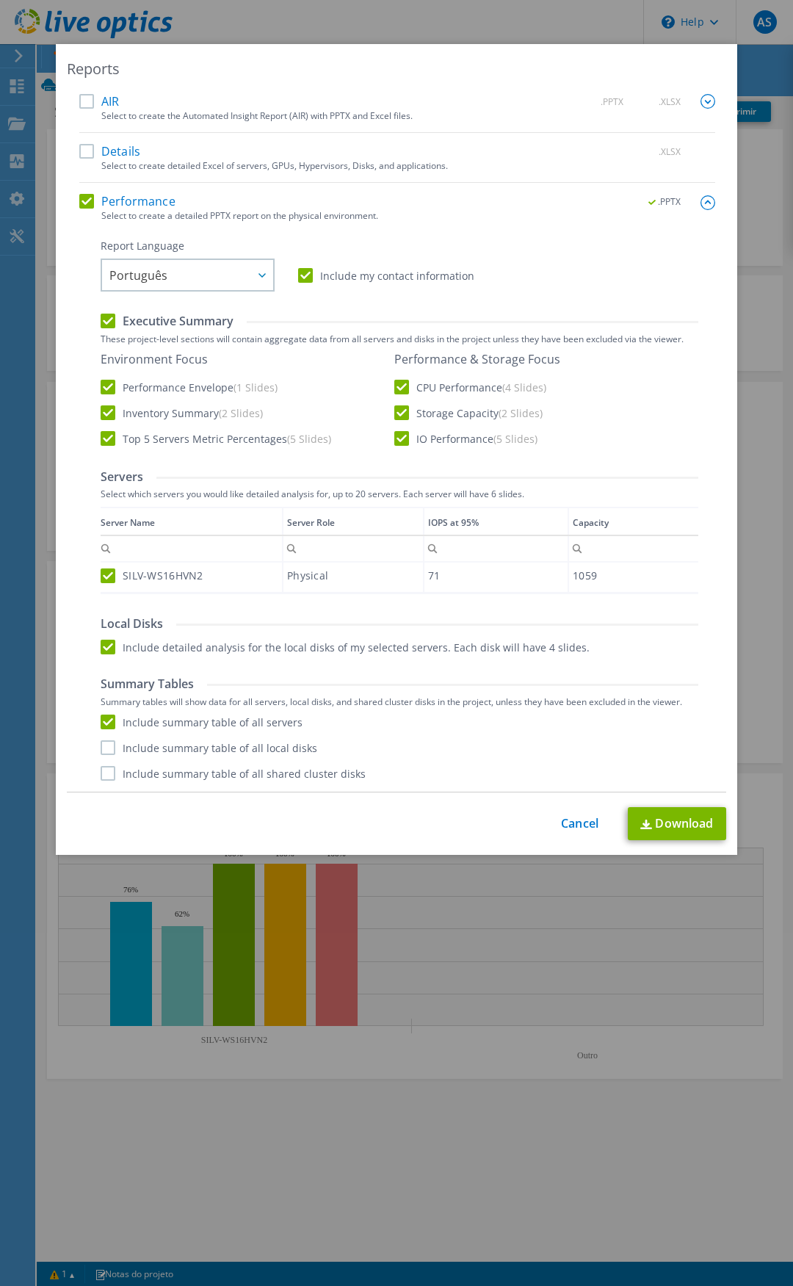
click at [0, 0] on input "Include summary table of all local disks" at bounding box center [0, 0] width 0 height 0
drag, startPoint x: 107, startPoint y: 779, endPoint x: 156, endPoint y: 782, distance: 50.0
click at [107, 779] on label "Include summary table of all shared cluster disks" at bounding box center [233, 773] width 265 height 15
click at [0, 0] on input "Include summary table of all shared cluster disks" at bounding box center [0, 0] width 0 height 0
click at [661, 842] on div "Reports AIR .PPTX .XLSX Select to create the Automated Insight Report (AIR) wit…" at bounding box center [397, 449] width 682 height 811
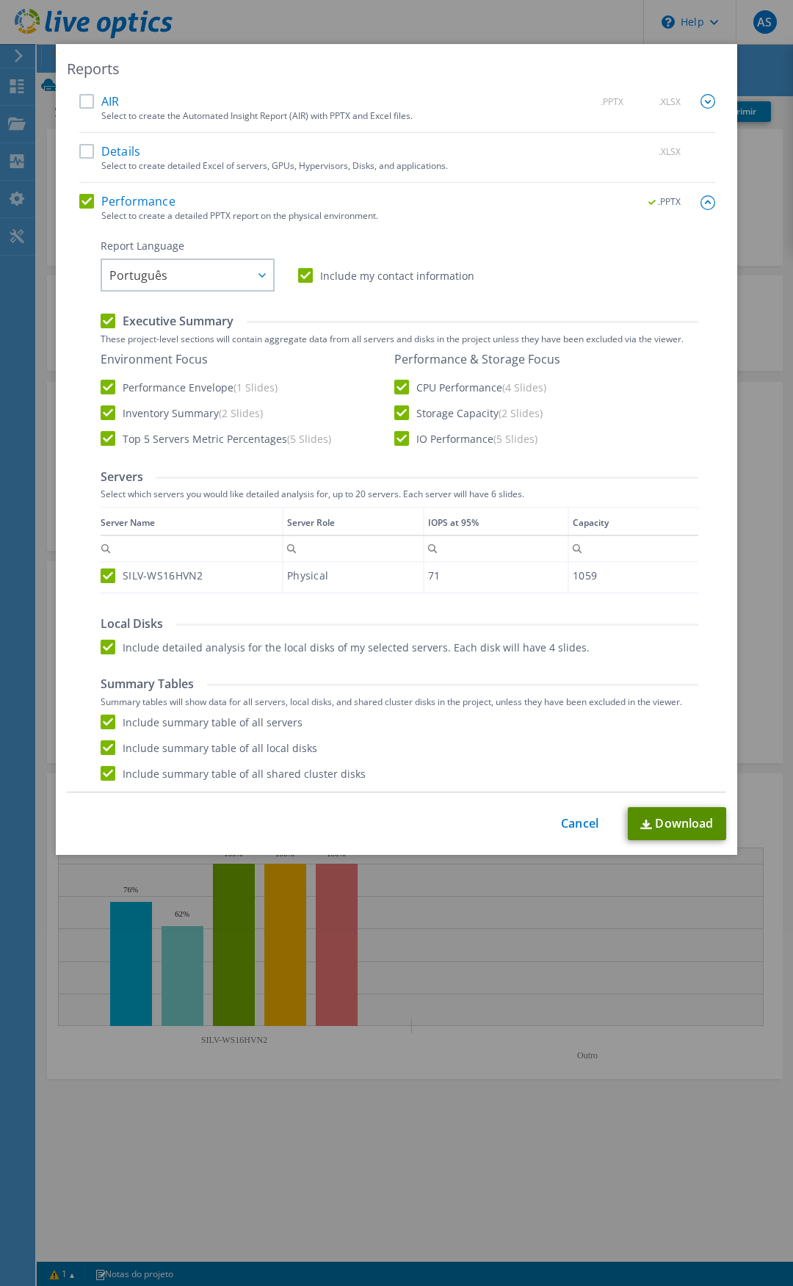
click at [677, 829] on link "Download" at bounding box center [677, 823] width 98 height 33
click at [731, 302] on div "Reports AIR .PPTX .XLSX Select to create the Automated Insight Report (AIR) wit…" at bounding box center [397, 449] width 682 height 811
click at [580, 824] on link "Cancel" at bounding box center [579, 824] width 37 height 14
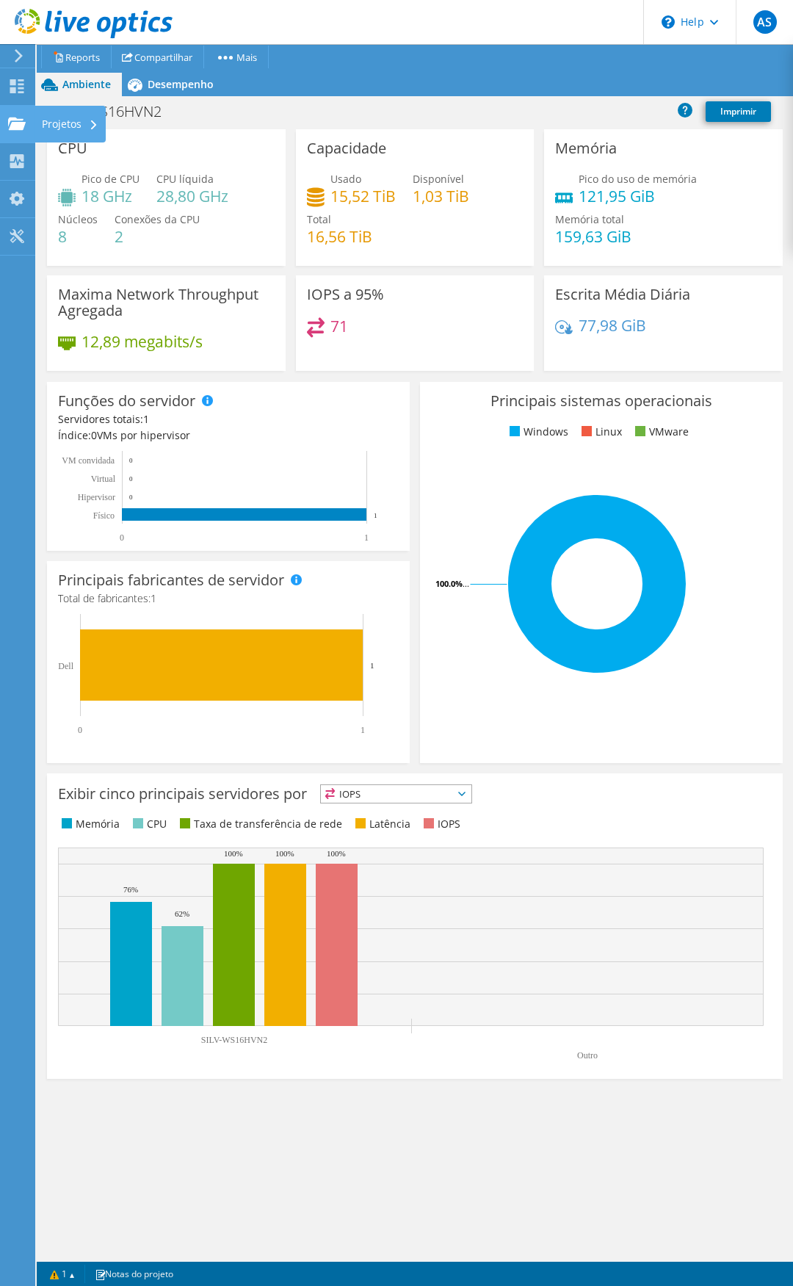
click at [22, 127] on use at bounding box center [17, 123] width 18 height 12
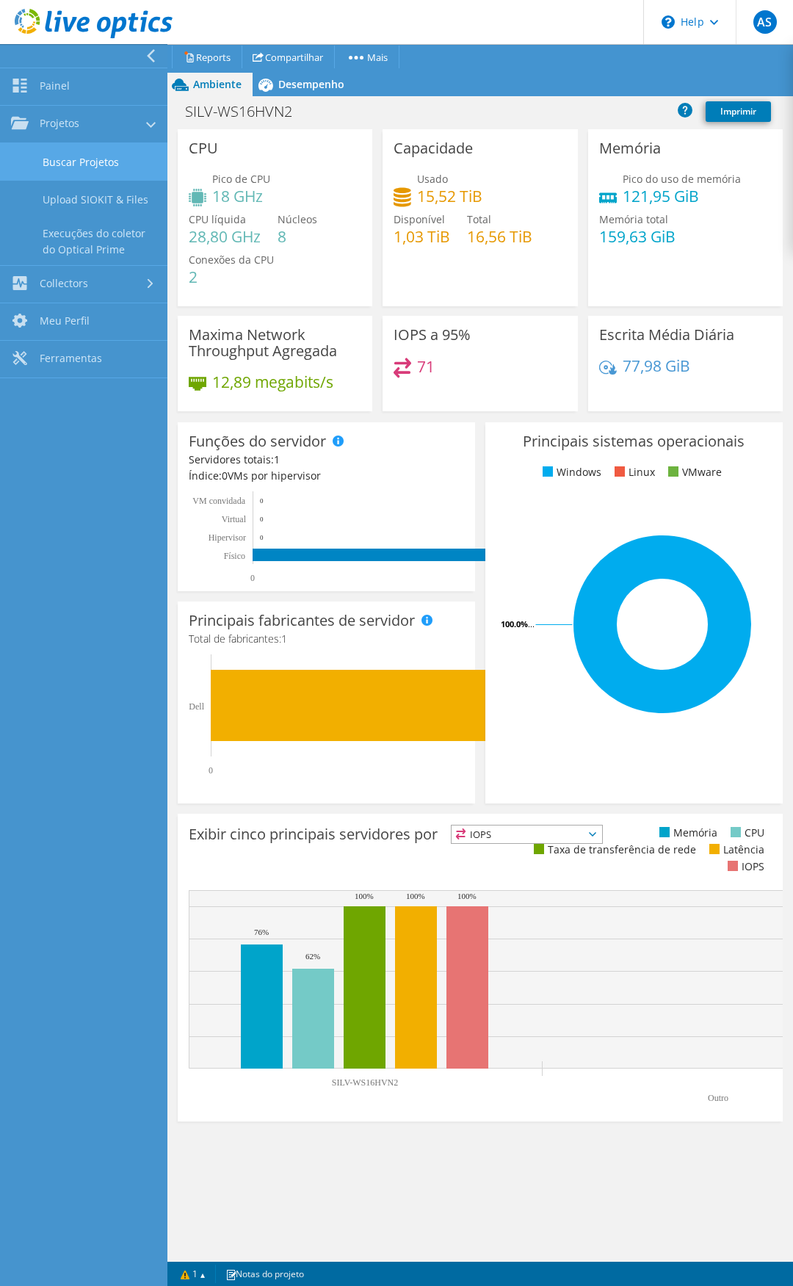
click at [87, 162] on link "Buscar Projetos" at bounding box center [83, 161] width 167 height 37
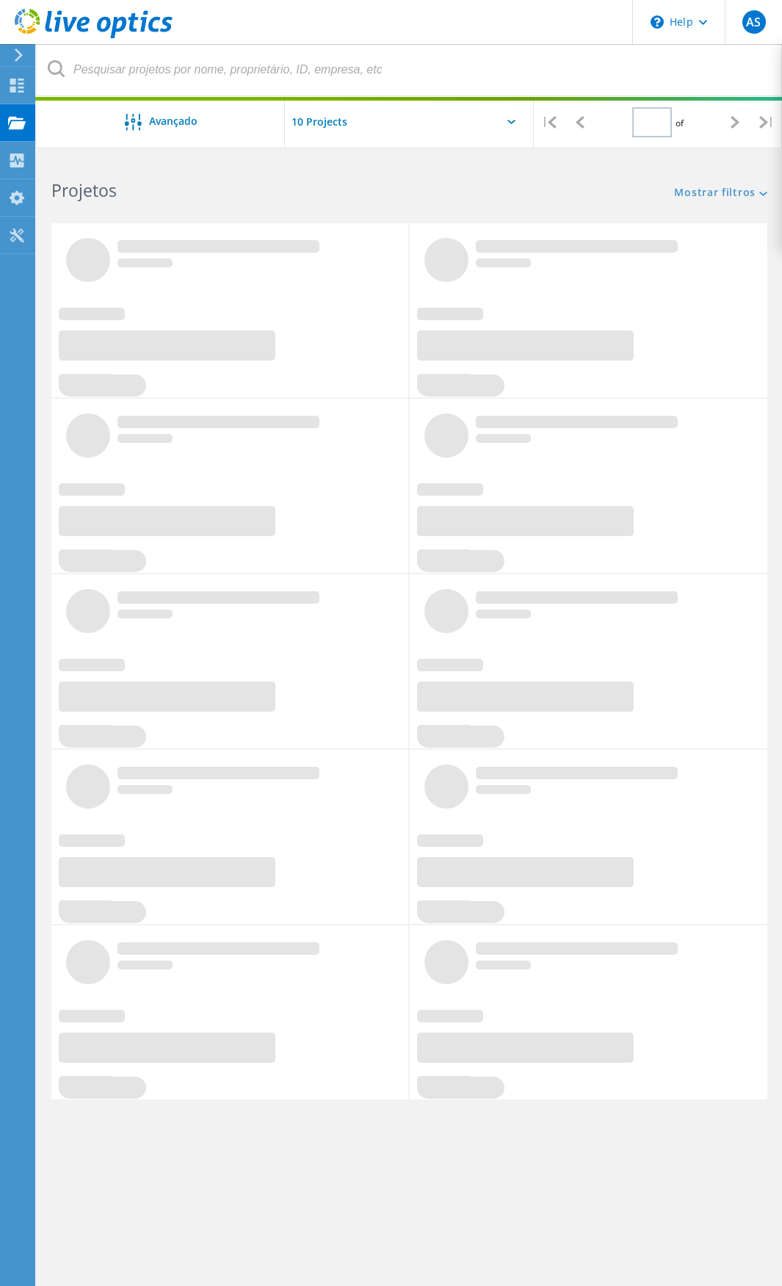
type input "1"
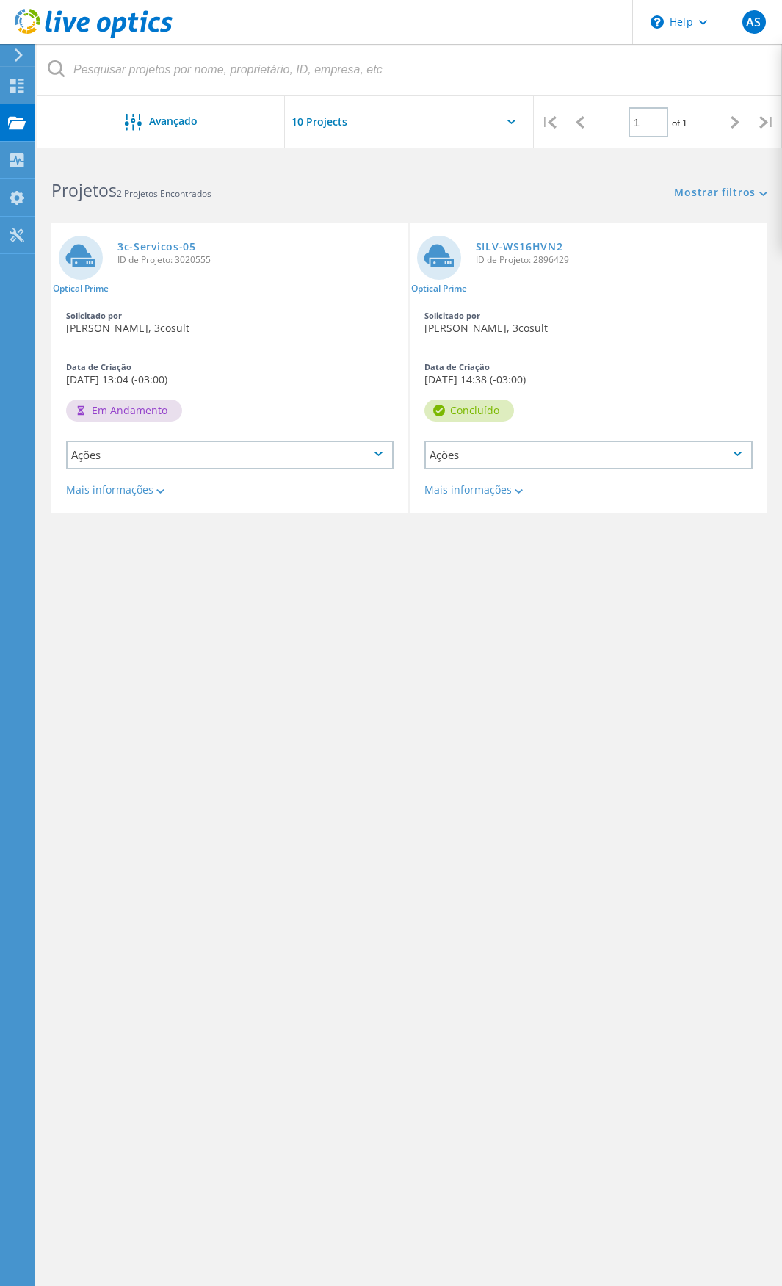
click at [746, 452] on div "Ações" at bounding box center [589, 455] width 329 height 29
click at [732, 568] on div "Nome do Projeto Data de Criação Status Ações Optical Prime 3c-Servicos-05 ID de…" at bounding box center [409, 413] width 716 height 382
click at [519, 489] on div at bounding box center [517, 490] width 11 height 9
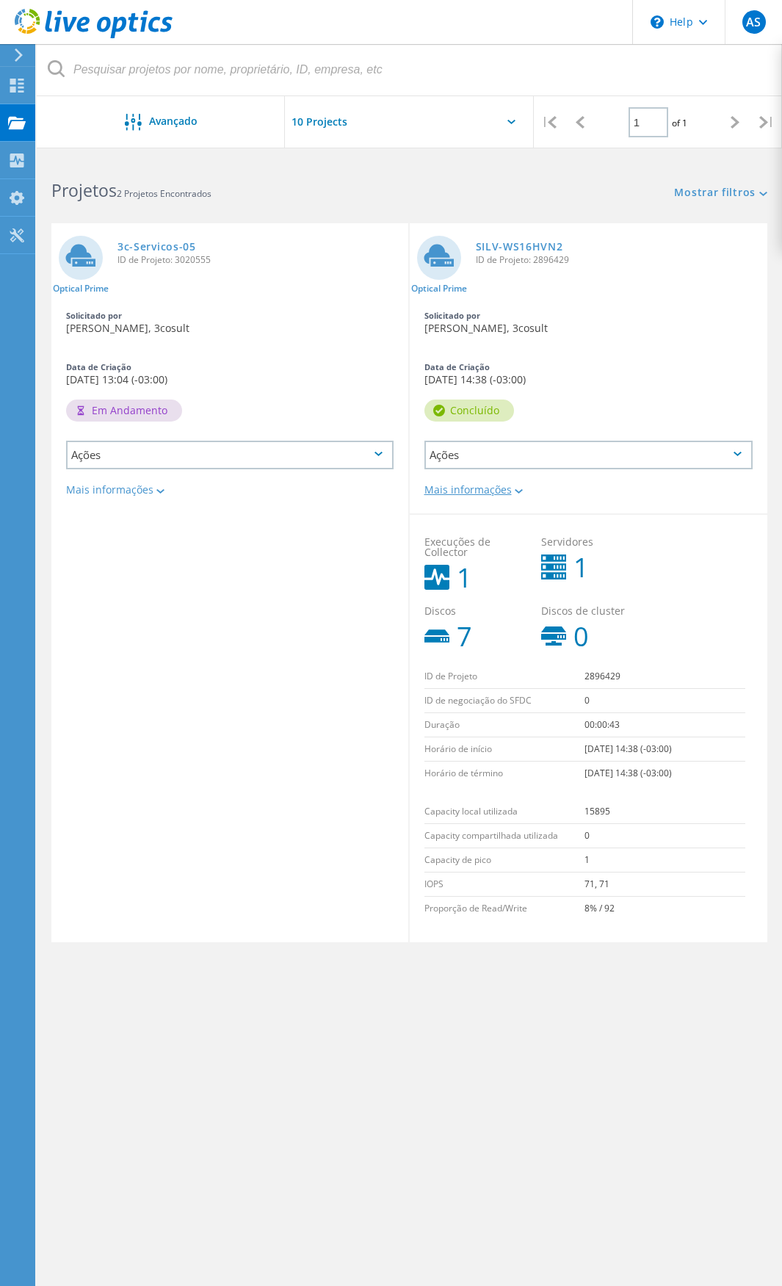
click at [519, 489] on div at bounding box center [517, 490] width 11 height 9
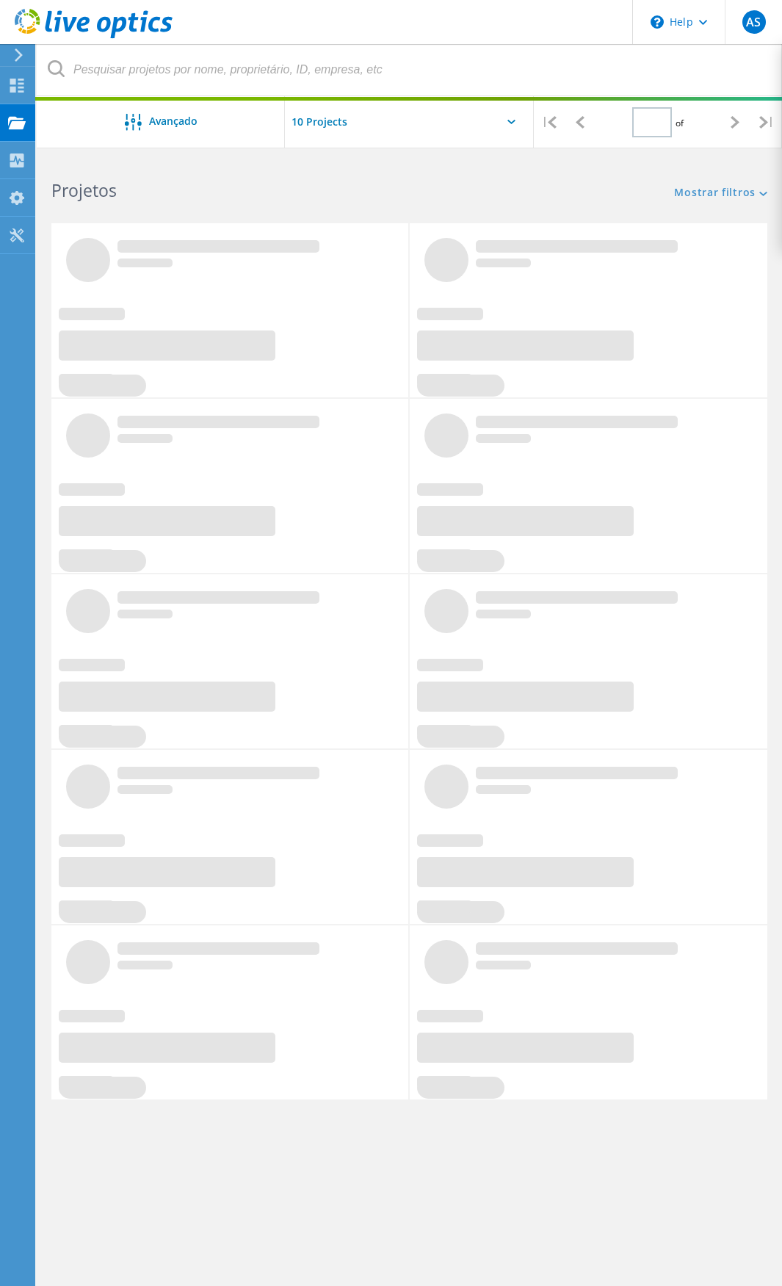
type input "1"
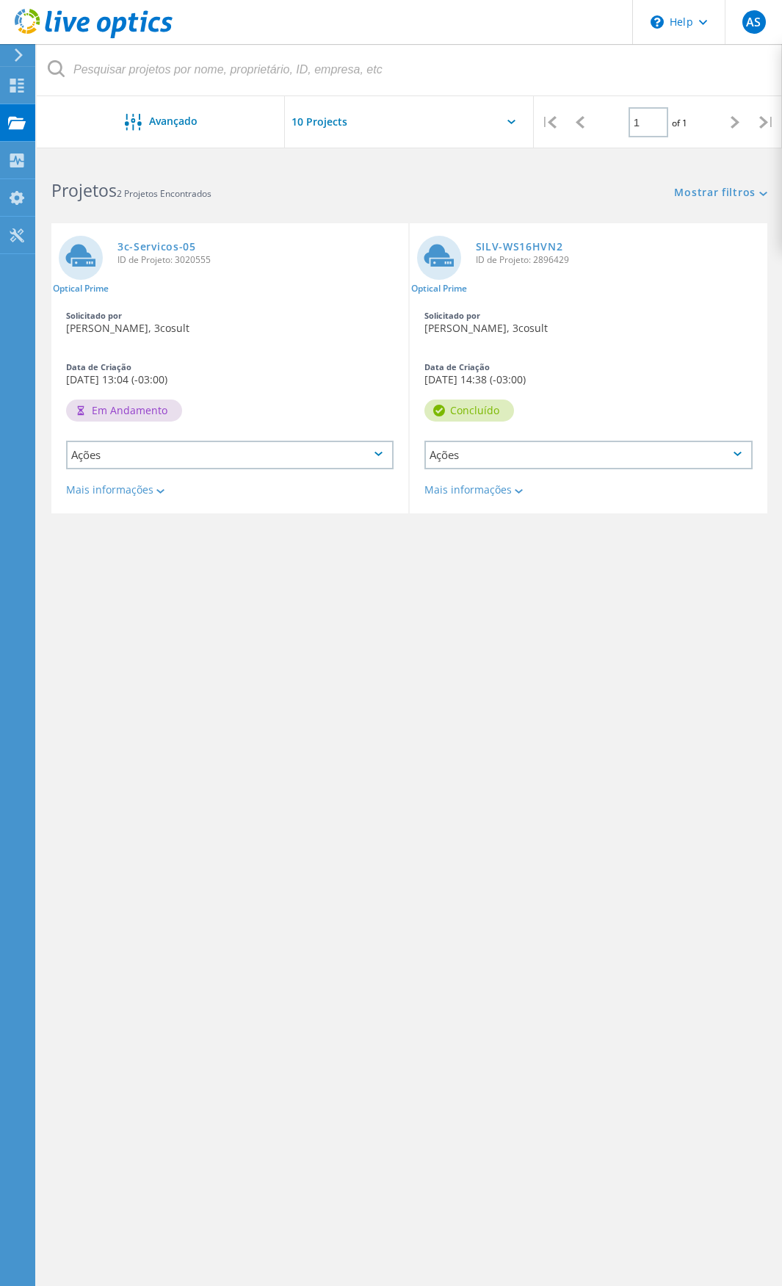
click at [126, 405] on div "Em andamento" at bounding box center [124, 411] width 116 height 22
click at [167, 245] on link "3c-Servicos-05" at bounding box center [157, 247] width 79 height 10
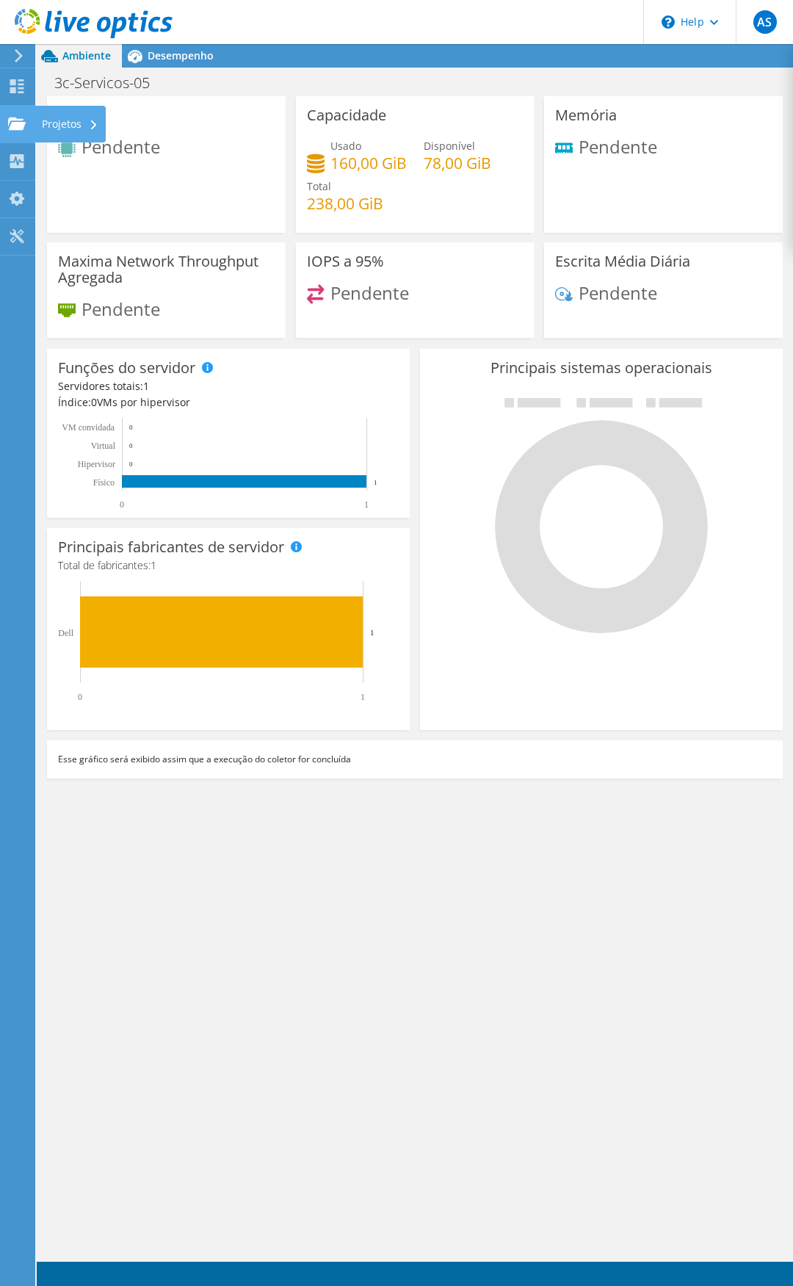
click at [69, 127] on div "Projetos" at bounding box center [70, 124] width 71 height 37
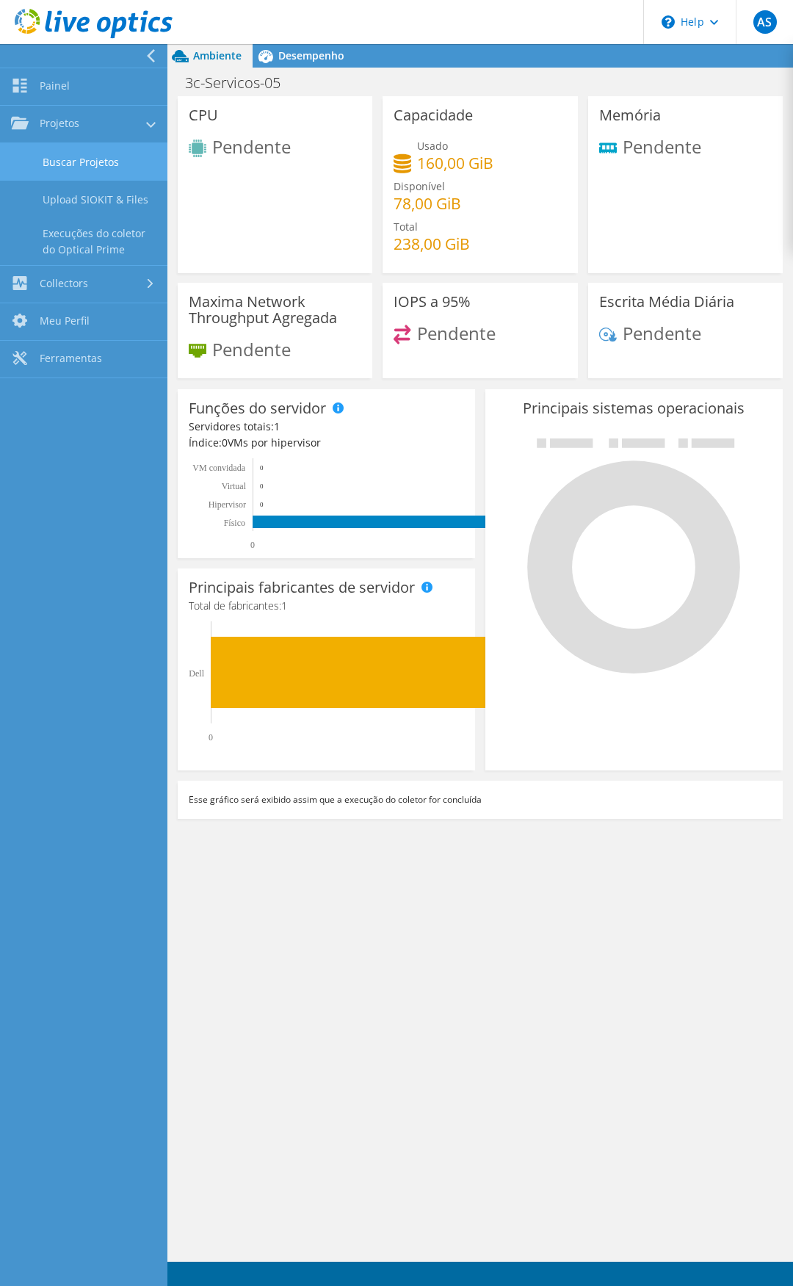
click at [84, 161] on link "Buscar Projetos" at bounding box center [83, 161] width 167 height 37
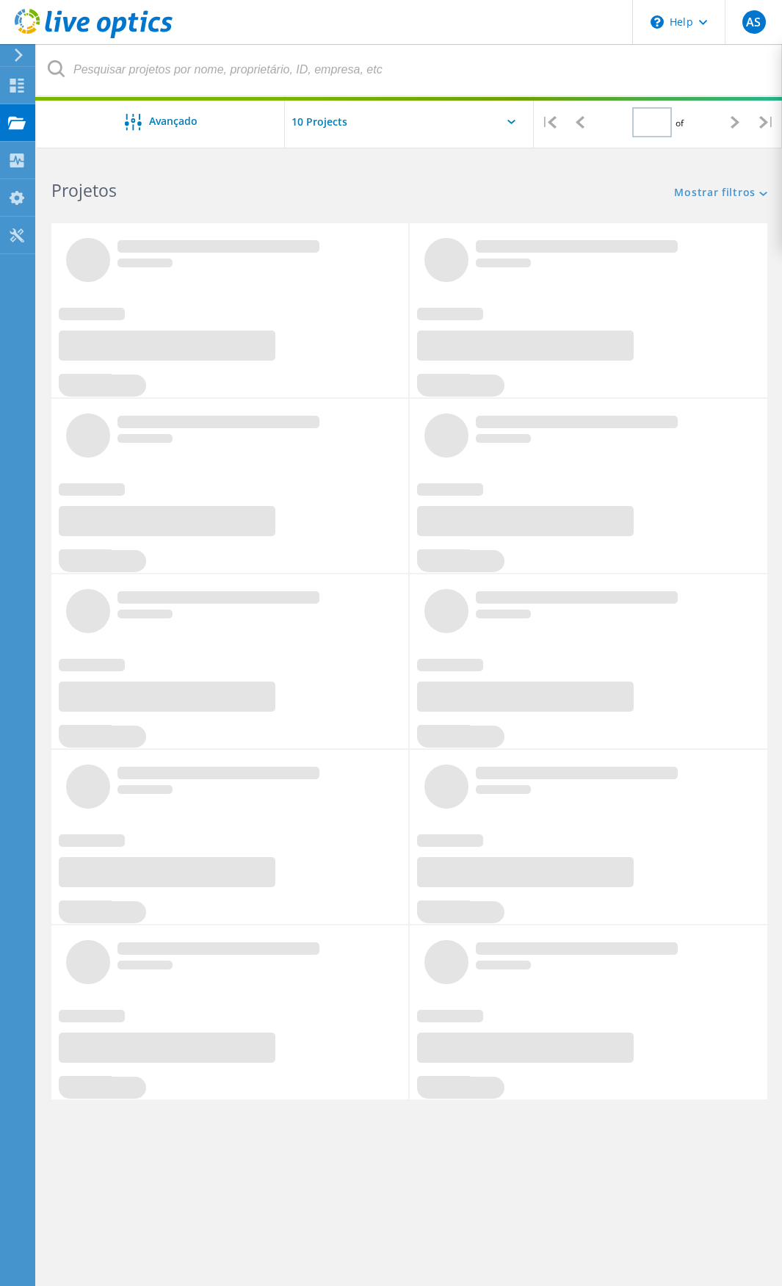
type input "1"
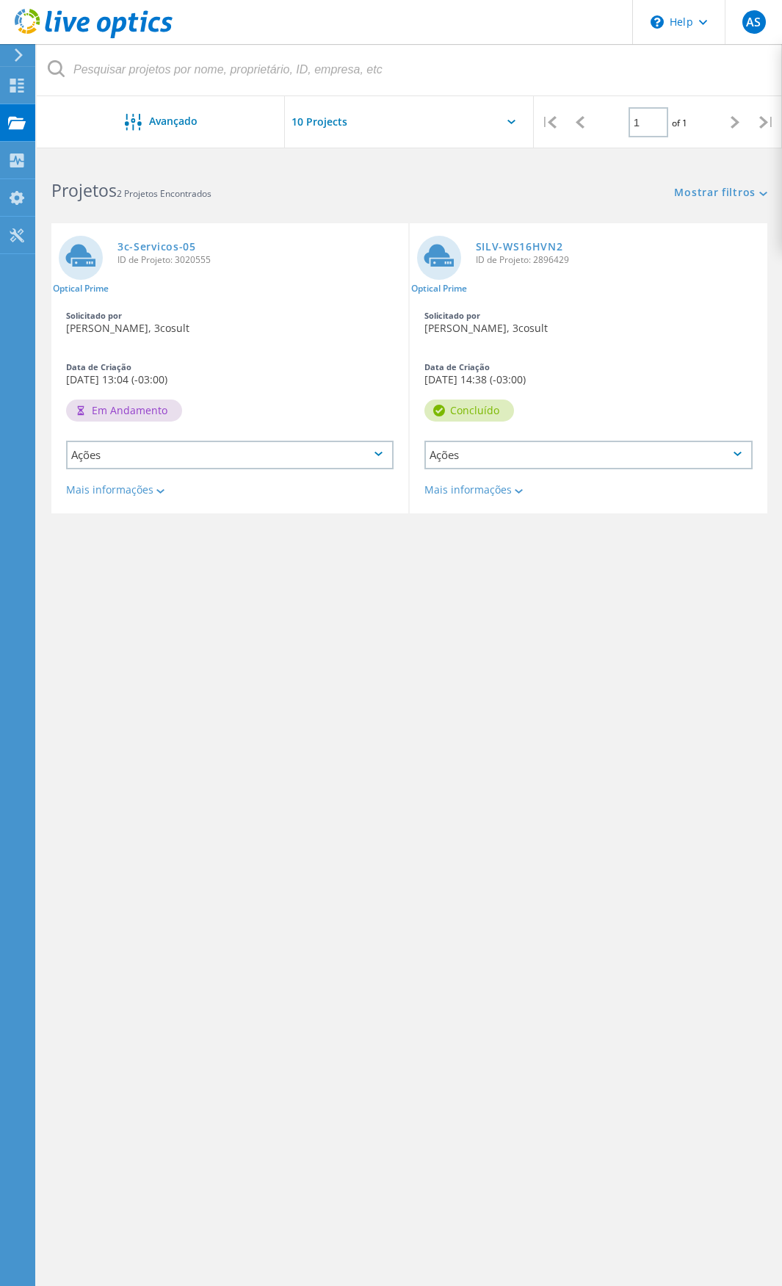
click at [115, 403] on div "Em andamento" at bounding box center [124, 411] width 116 height 22
drag, startPoint x: 205, startPoint y: 596, endPoint x: 107, endPoint y: 120, distance: 485.2
click at [205, 595] on div "Nome do Projeto Data de Criação Status Ações Optical Prime 3c-Servicos-05 ID de…" at bounding box center [409, 413] width 716 height 382
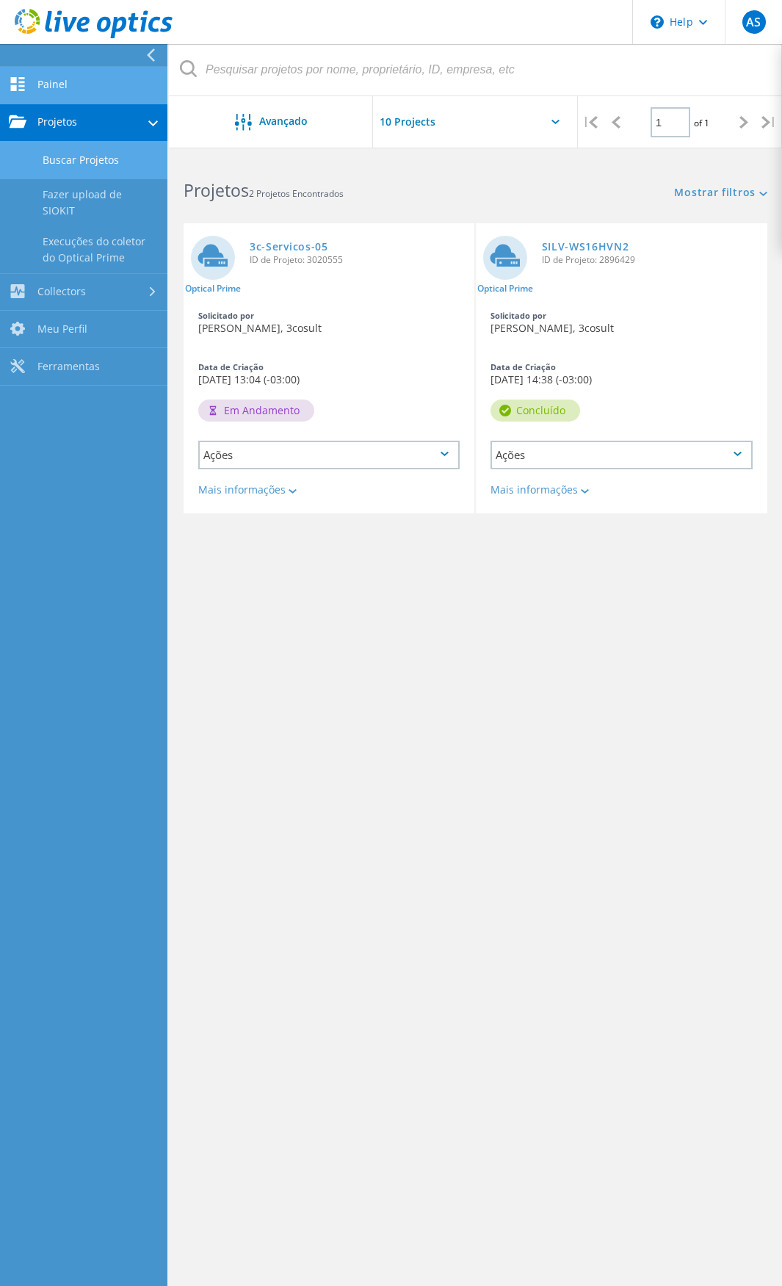
drag, startPoint x: 50, startPoint y: 80, endPoint x: 63, endPoint y: 93, distance: 18.2
click at [52, 80] on link "Painel" at bounding box center [83, 85] width 167 height 37
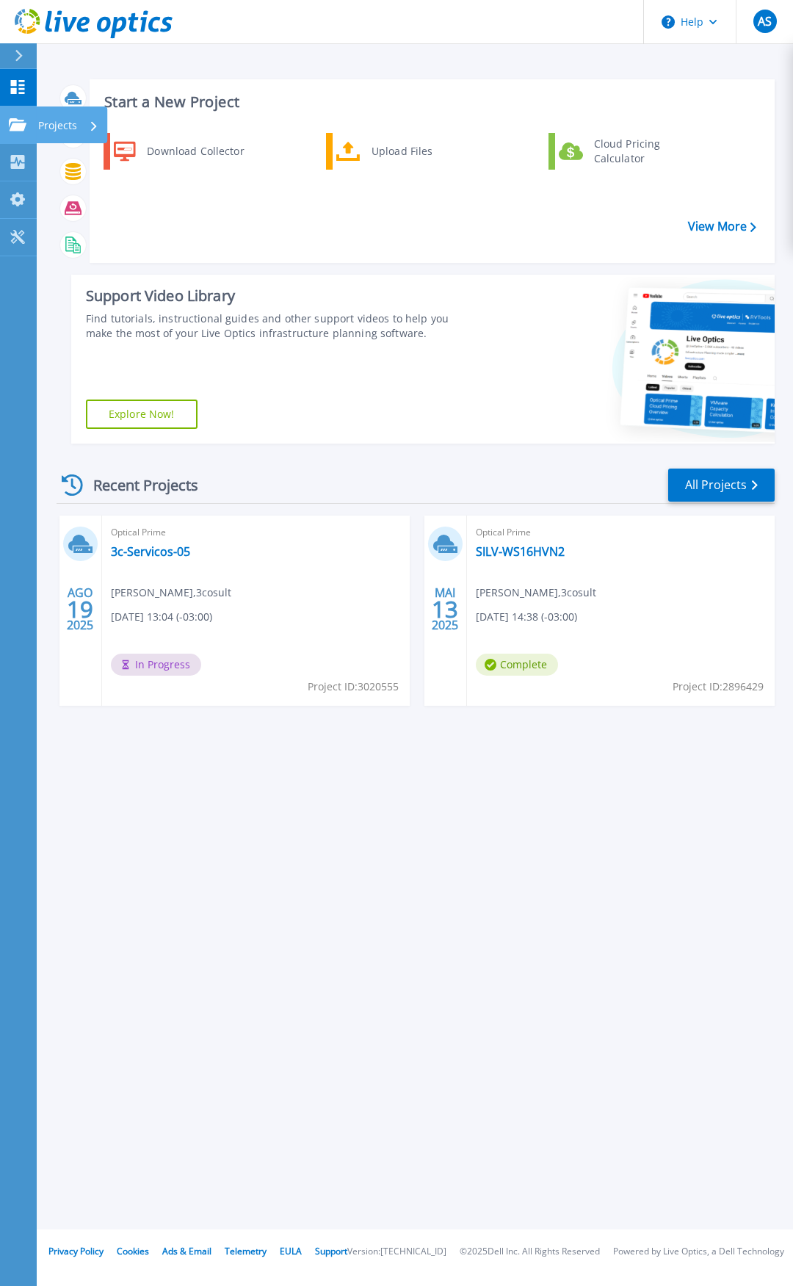
click at [38, 130] on div "Projects" at bounding box center [71, 125] width 71 height 37
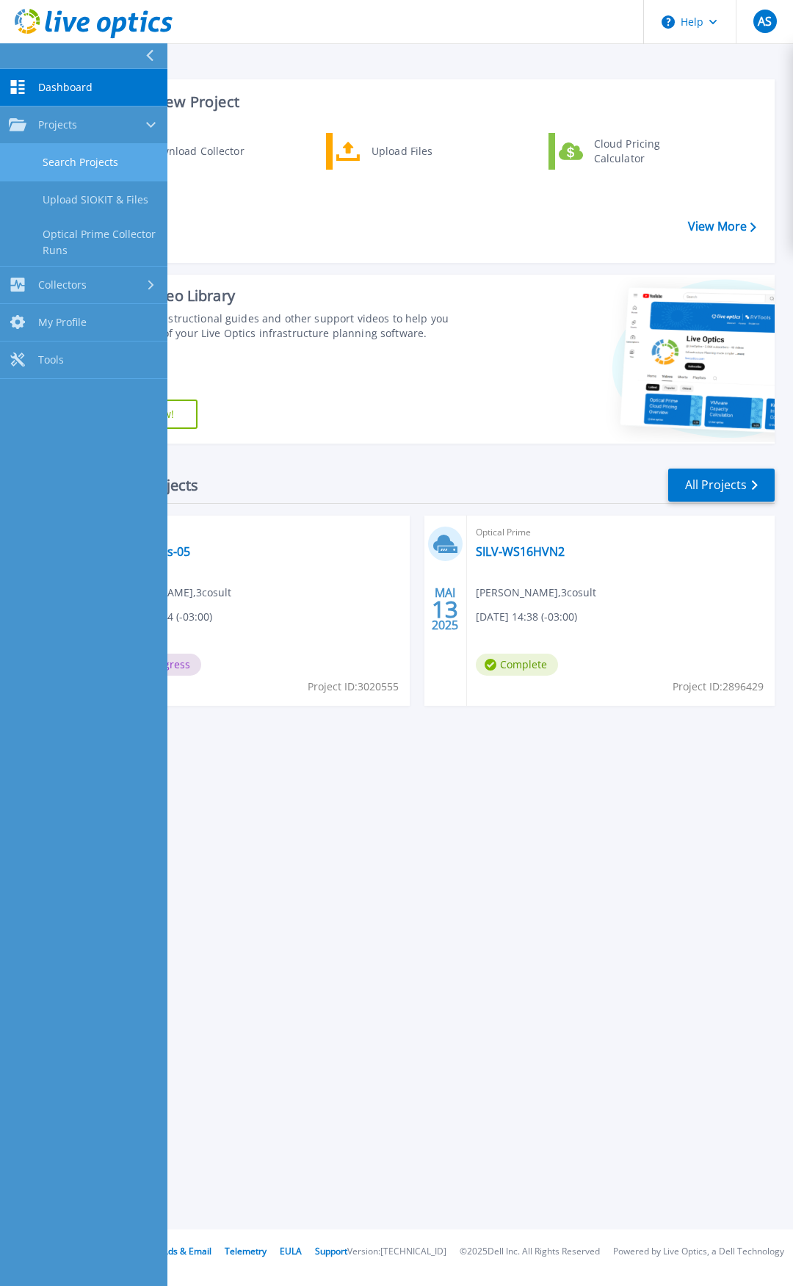
click at [96, 167] on link "Search Projects" at bounding box center [83, 162] width 167 height 37
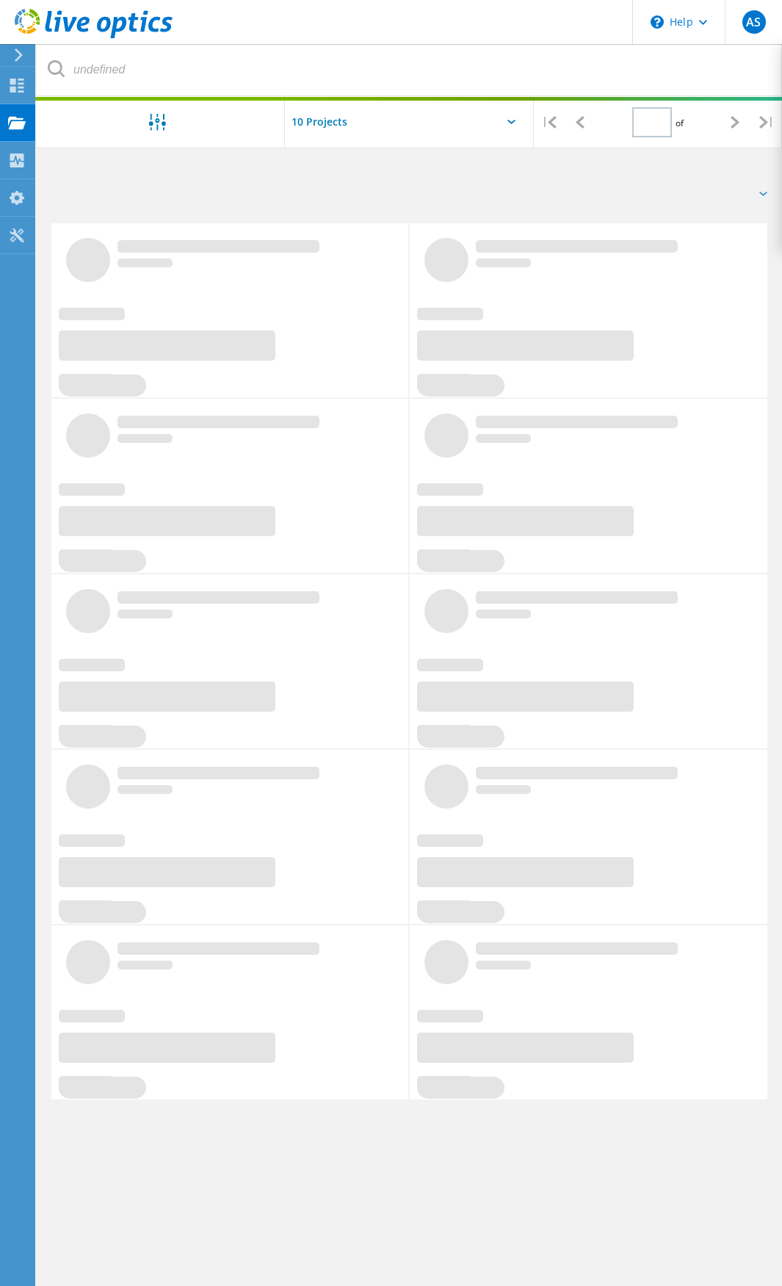
type input "1"
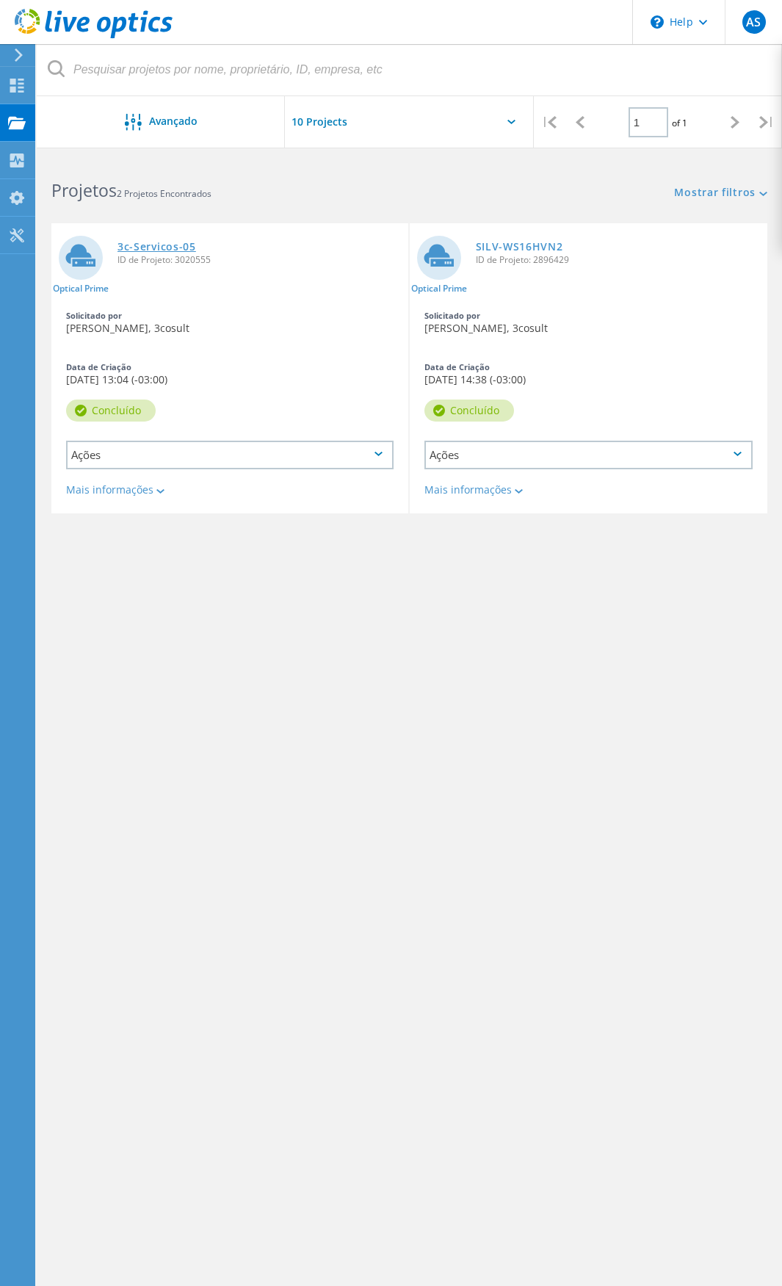
click at [160, 244] on link "3c-Servicos-05" at bounding box center [157, 247] width 79 height 10
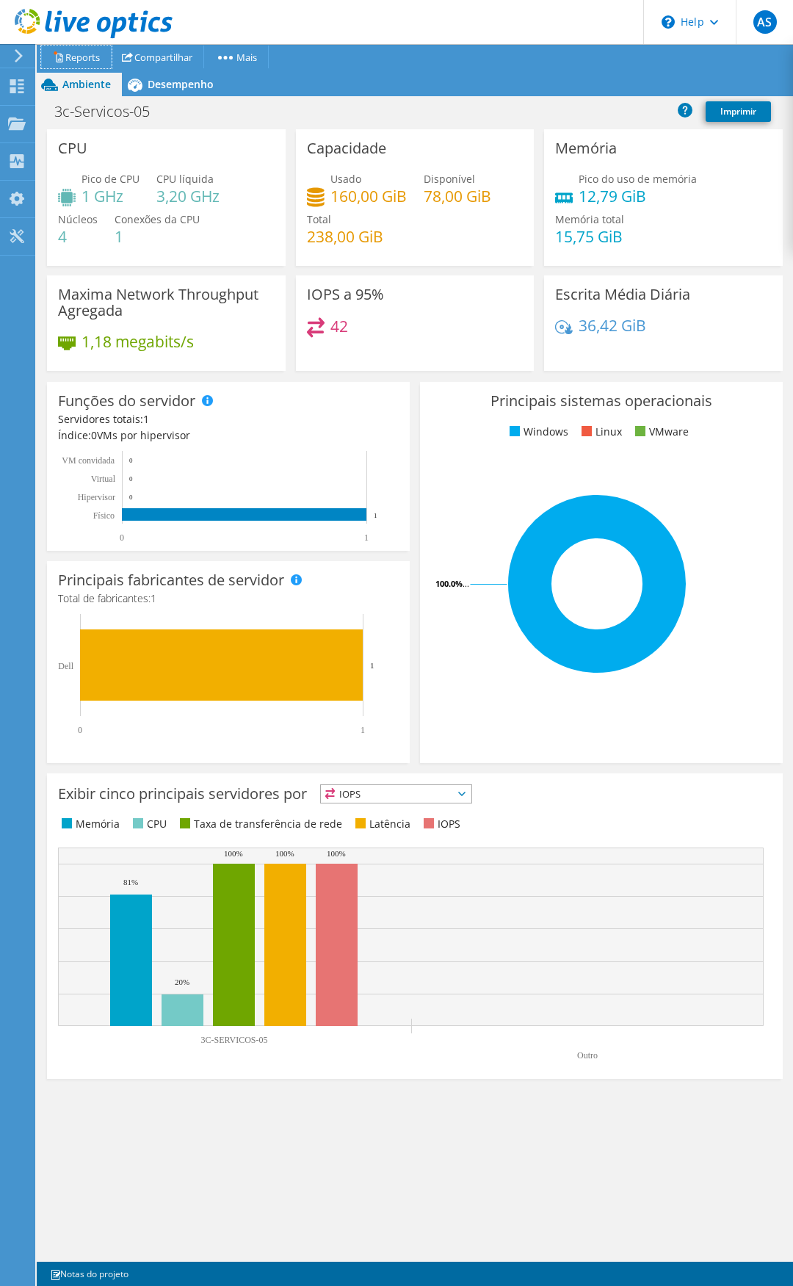
click at [85, 57] on link "Reports" at bounding box center [76, 57] width 71 height 23
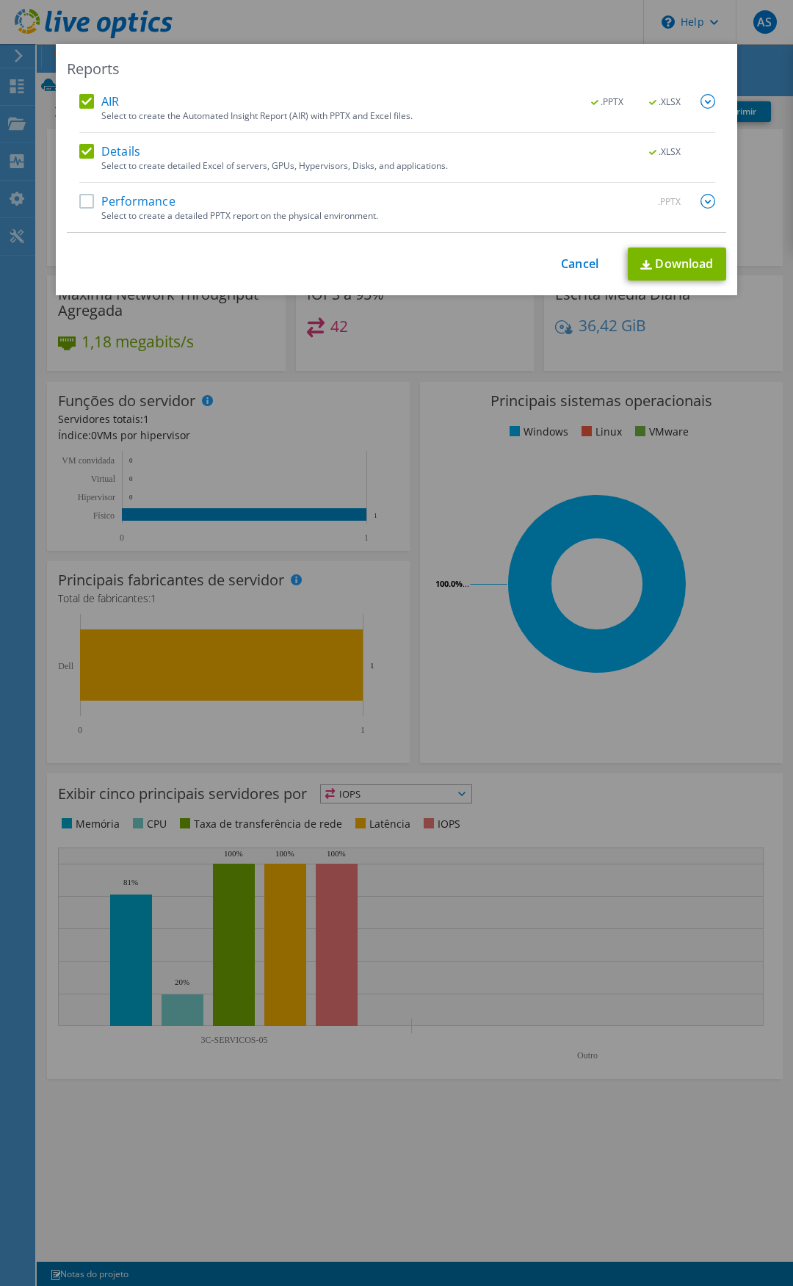
drag, startPoint x: 79, startPoint y: 201, endPoint x: 86, endPoint y: 197, distance: 8.2
click at [79, 201] on label "Performance" at bounding box center [127, 201] width 96 height 15
click at [0, 0] on input "Performance" at bounding box center [0, 0] width 0 height 0
click at [79, 152] on label "Details" at bounding box center [109, 151] width 61 height 15
click at [0, 0] on input "Details" at bounding box center [0, 0] width 0 height 0
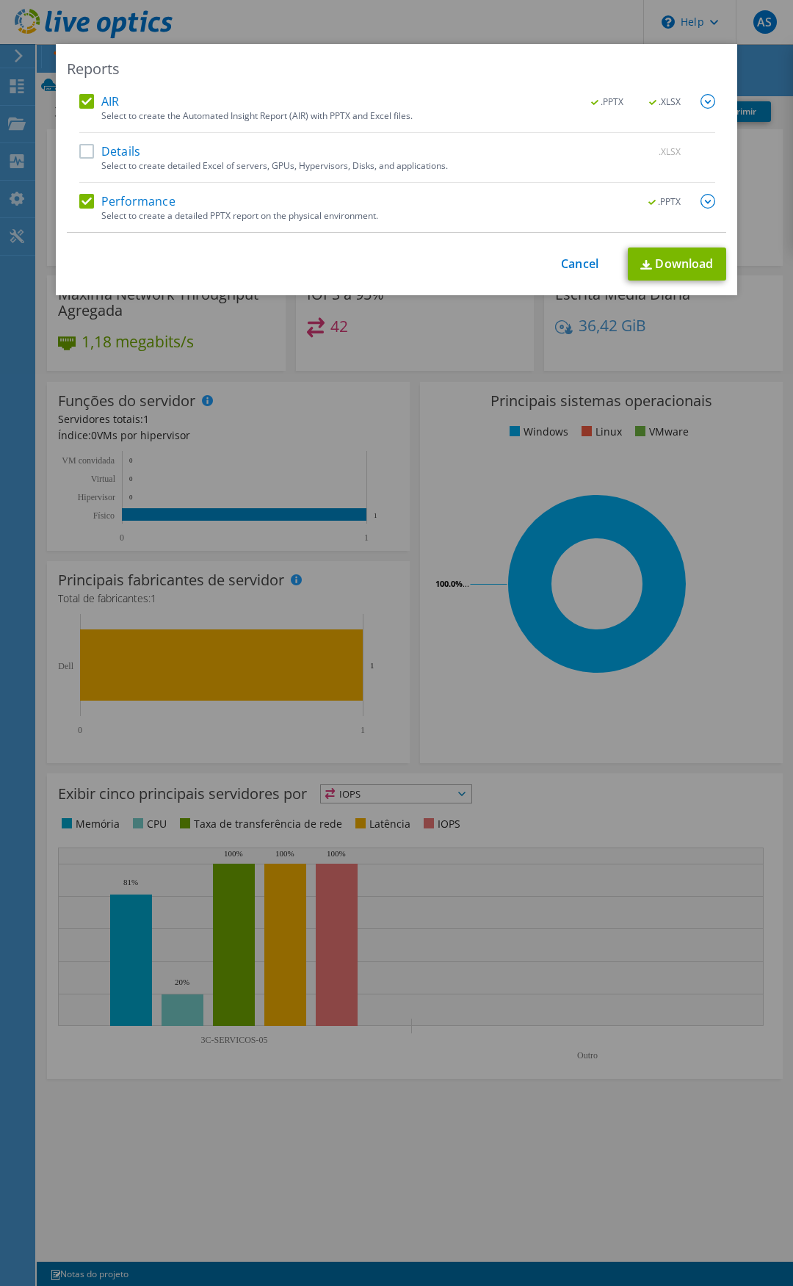
click at [81, 101] on label "AIR" at bounding box center [99, 101] width 40 height 15
click at [0, 0] on input "AIR" at bounding box center [0, 0] width 0 height 0
click at [701, 202] on img at bounding box center [708, 201] width 15 height 15
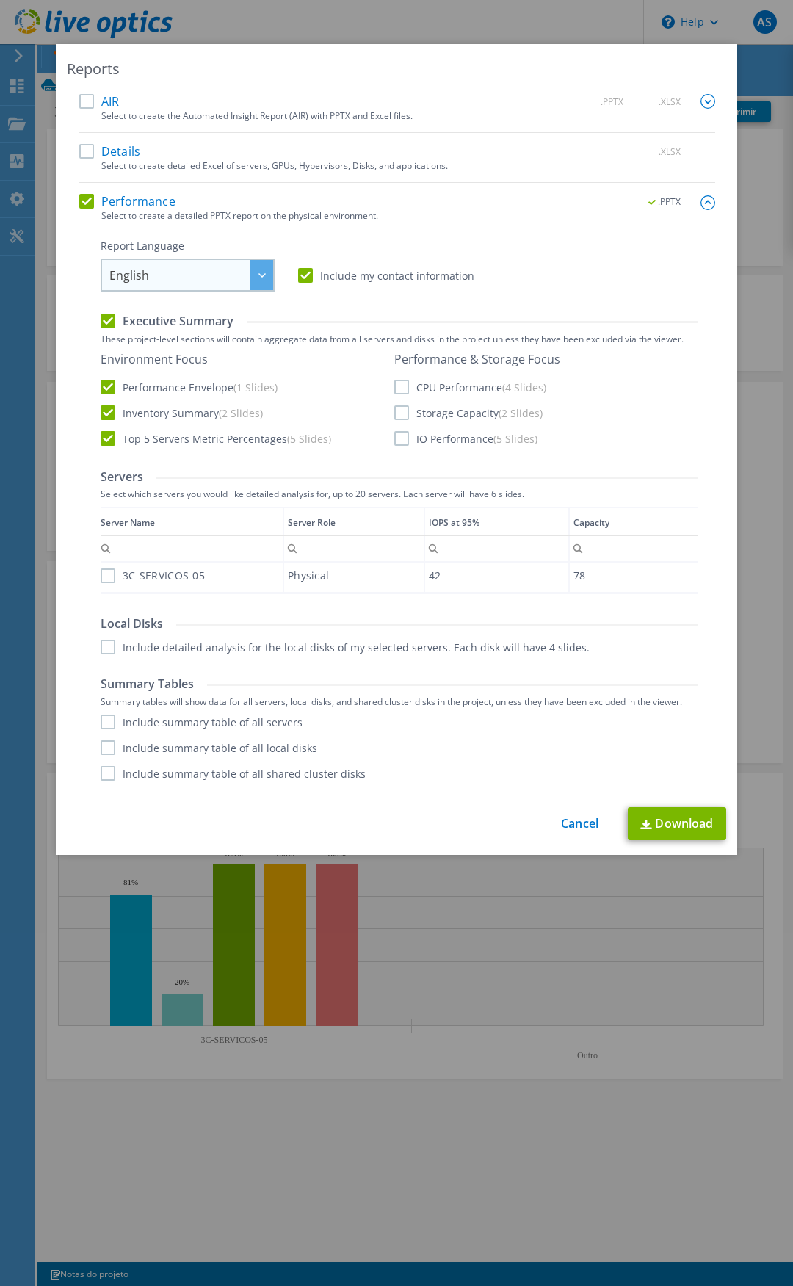
click at [251, 278] on div at bounding box center [262, 275] width 24 height 30
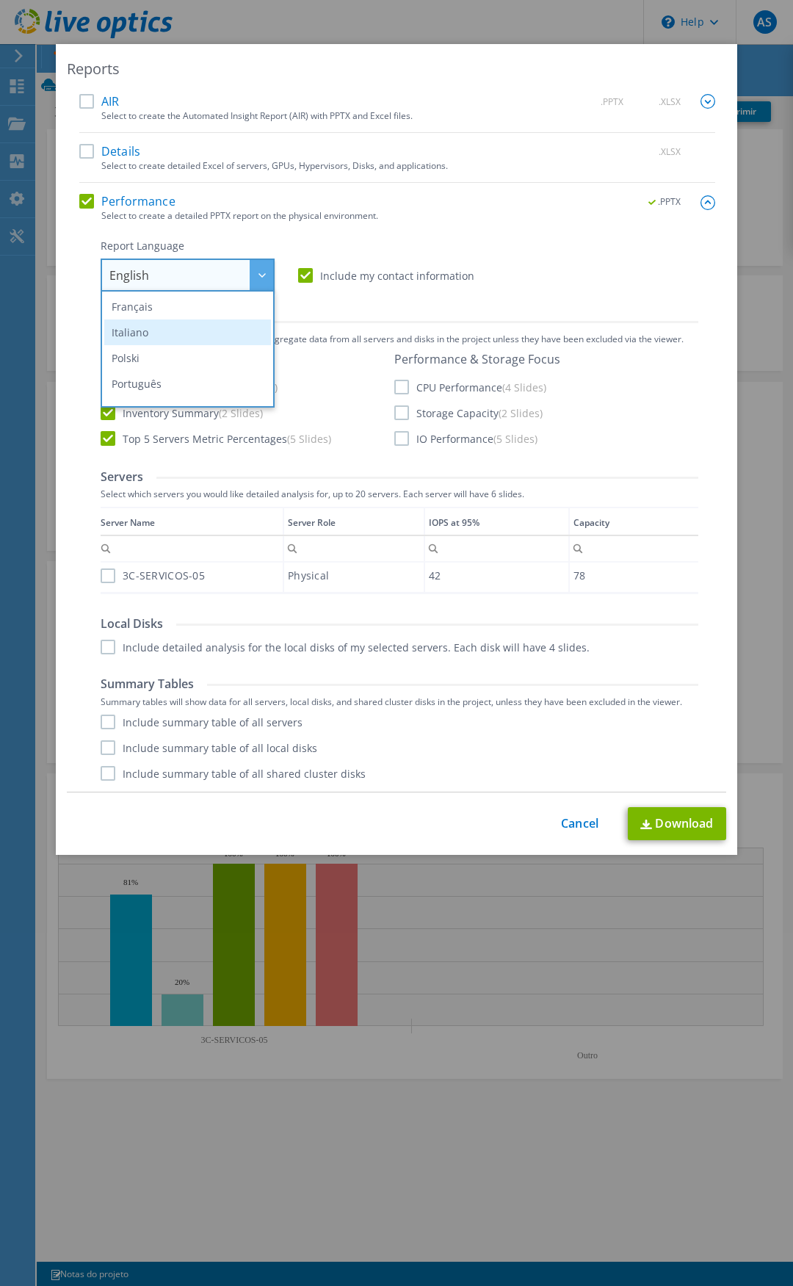
scroll to position [147, 0]
click at [156, 306] on li "Português" at bounding box center [187, 314] width 167 height 26
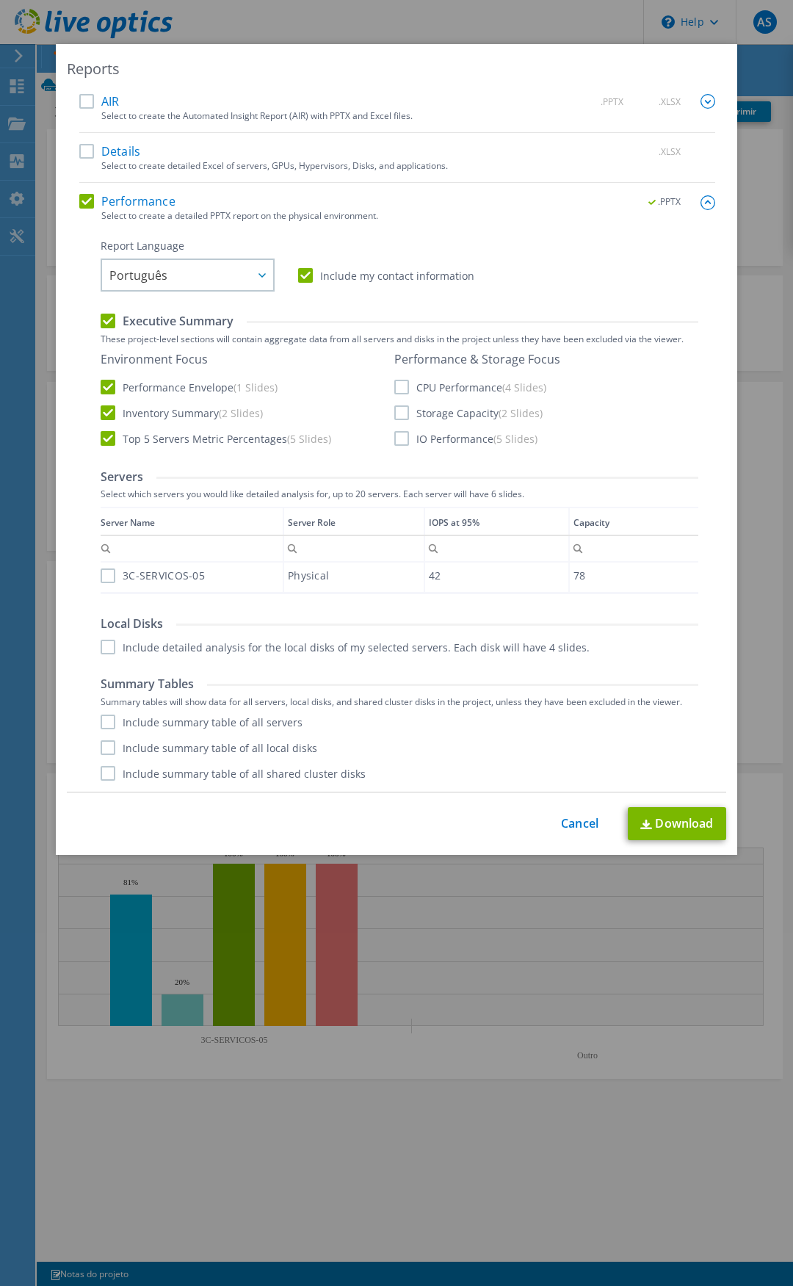
click at [396, 387] on label "CPU Performance (4 Slides)" at bounding box center [470, 387] width 152 height 15
click at [0, 0] on input "CPU Performance (4 Slides)" at bounding box center [0, 0] width 0 height 0
click at [398, 411] on label "Storage Capacity (2 Slides)" at bounding box center [468, 413] width 148 height 15
click at [0, 0] on input "Storage Capacity (2 Slides)" at bounding box center [0, 0] width 0 height 0
drag, startPoint x: 394, startPoint y: 437, endPoint x: 396, endPoint y: 445, distance: 8.2
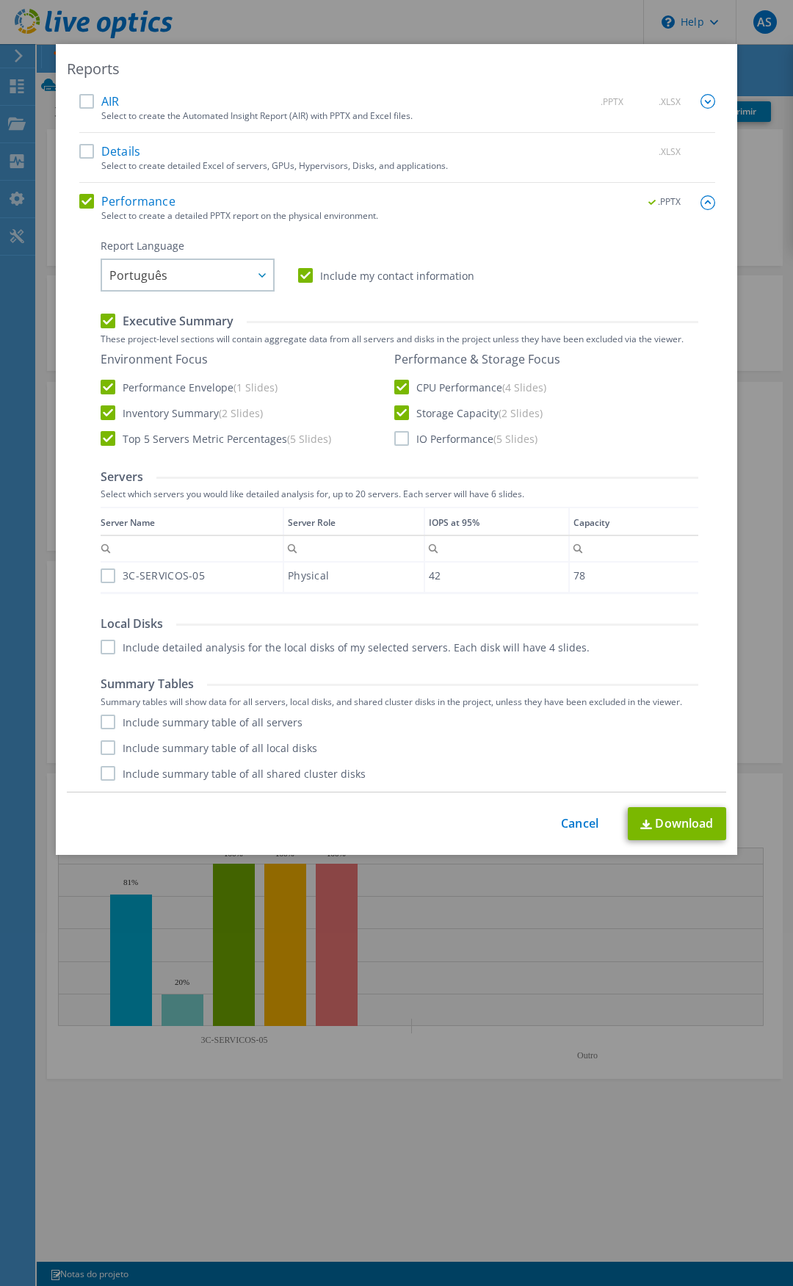
click at [394, 439] on label "IO Performance (5 Slides)" at bounding box center [465, 438] width 143 height 15
click at [0, 0] on input "IO Performance (5 Slides)" at bounding box center [0, 0] width 0 height 0
drag, startPoint x: 102, startPoint y: 570, endPoint x: 101, endPoint y: 602, distance: 32.4
click at [101, 571] on label "3C-SERVICOS-05" at bounding box center [153, 576] width 104 height 15
click at [0, 0] on input "3C-SERVICOS-05" at bounding box center [0, 0] width 0 height 0
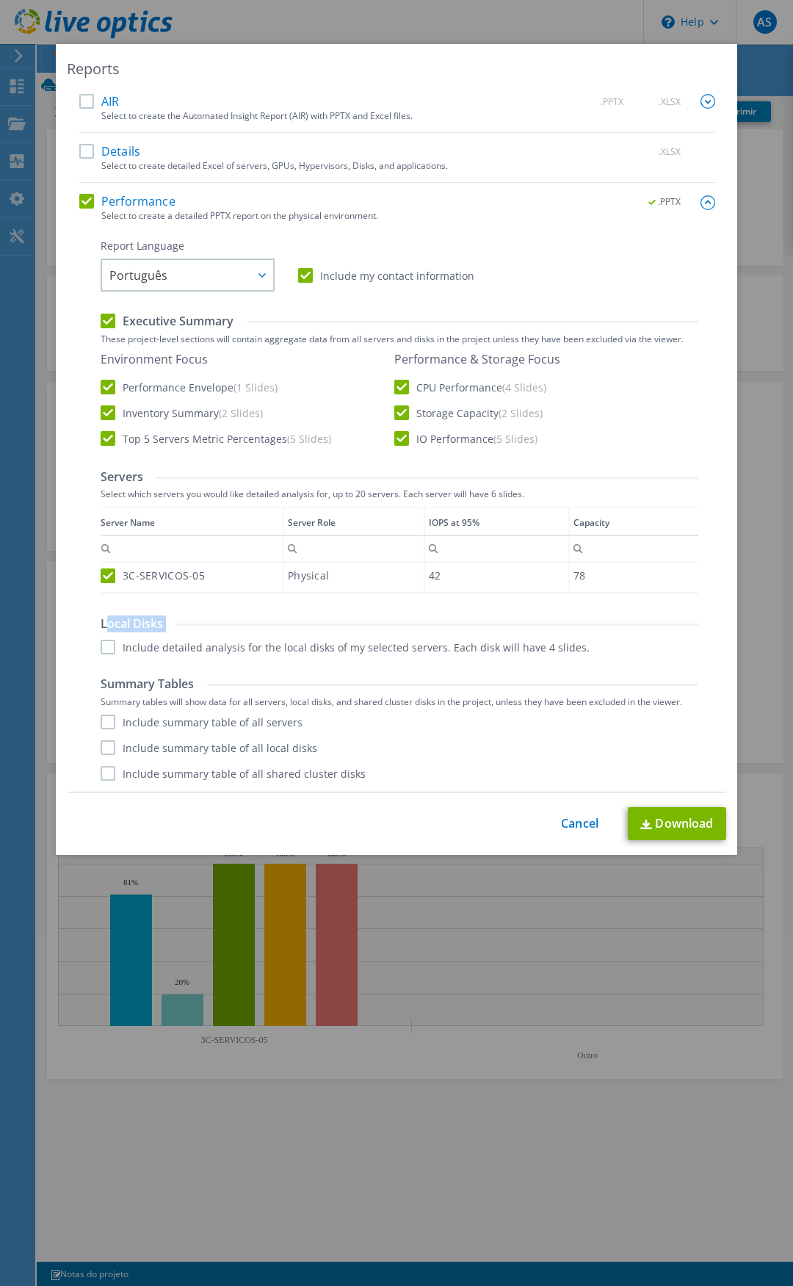
drag, startPoint x: 104, startPoint y: 632, endPoint x: 104, endPoint y: 643, distance: 11.0
click at [104, 635] on div "Local Disks Include detailed analysis for the local disks of my selected server…" at bounding box center [400, 635] width 598 height 38
click at [104, 646] on label "Include detailed analysis for the local disks of my selected servers. Each disk…" at bounding box center [345, 647] width 489 height 15
click at [0, 0] on input "Include detailed analysis for the local disks of my selected servers. Each disk…" at bounding box center [0, 0] width 0 height 0
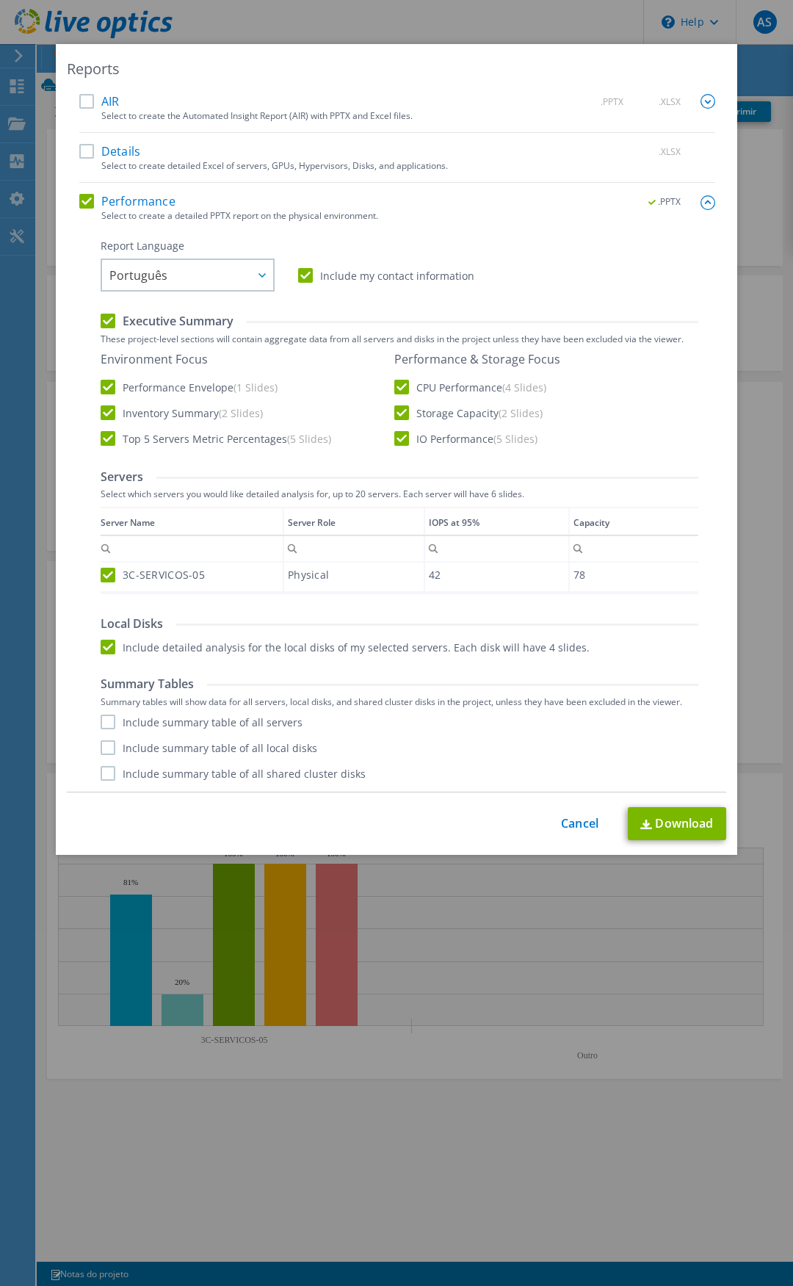
drag, startPoint x: 106, startPoint y: 718, endPoint x: 99, endPoint y: 743, distance: 25.8
click at [103, 721] on label "Include summary table of all servers" at bounding box center [202, 722] width 202 height 15
click at [0, 0] on input "Include summary table of all servers" at bounding box center [0, 0] width 0 height 0
drag, startPoint x: 98, startPoint y: 743, endPoint x: 98, endPoint y: 752, distance: 8.1
click at [101, 747] on label "Include summary table of all local disks" at bounding box center [209, 747] width 217 height 15
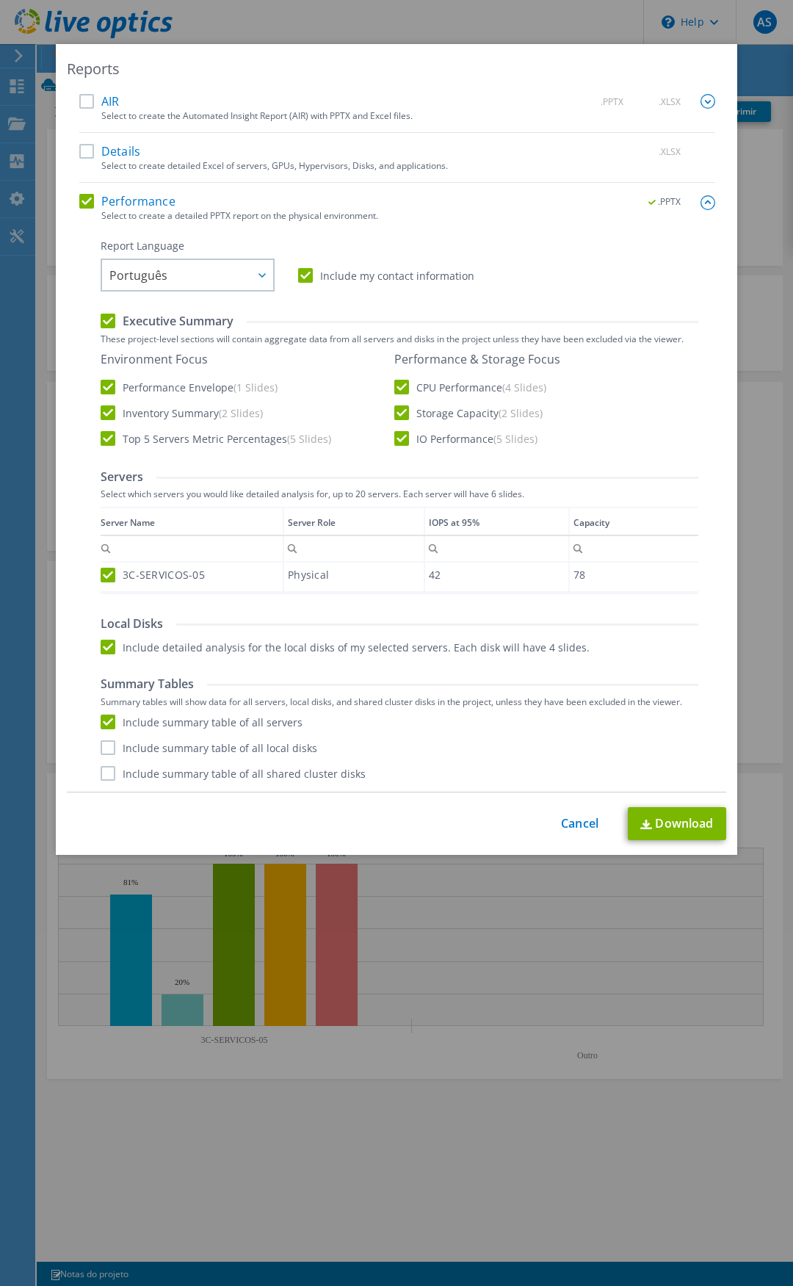
click at [0, 0] on input "Include summary table of all local disks" at bounding box center [0, 0] width 0 height 0
click at [104, 771] on label "Include summary table of all shared cluster disks" at bounding box center [233, 773] width 265 height 15
click at [0, 0] on input "Include summary table of all shared cluster disks" at bounding box center [0, 0] width 0 height 0
drag, startPoint x: 672, startPoint y: 832, endPoint x: 685, endPoint y: 833, distance: 13.3
click at [673, 832] on link "Download" at bounding box center [677, 823] width 98 height 33
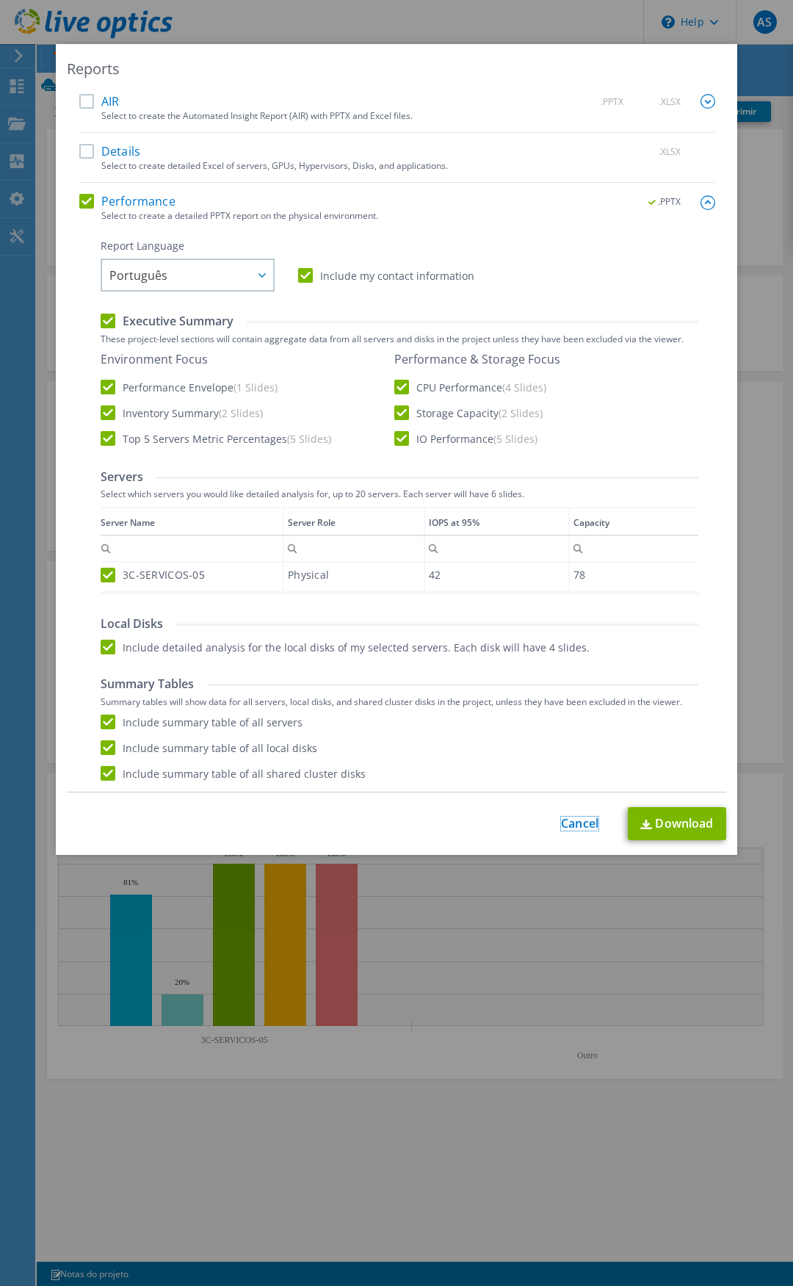
drag, startPoint x: 576, startPoint y: 818, endPoint x: 586, endPoint y: 799, distance: 21.0
click at [576, 818] on link "Cancel" at bounding box center [579, 824] width 37 height 14
